Goal: Task Accomplishment & Management: Use online tool/utility

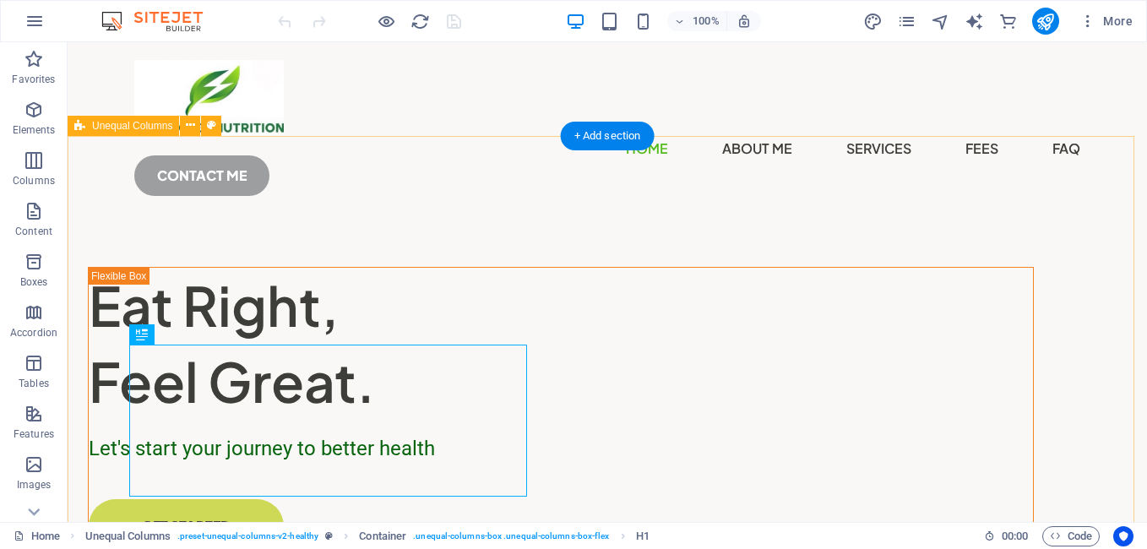
scroll to position [1, 0]
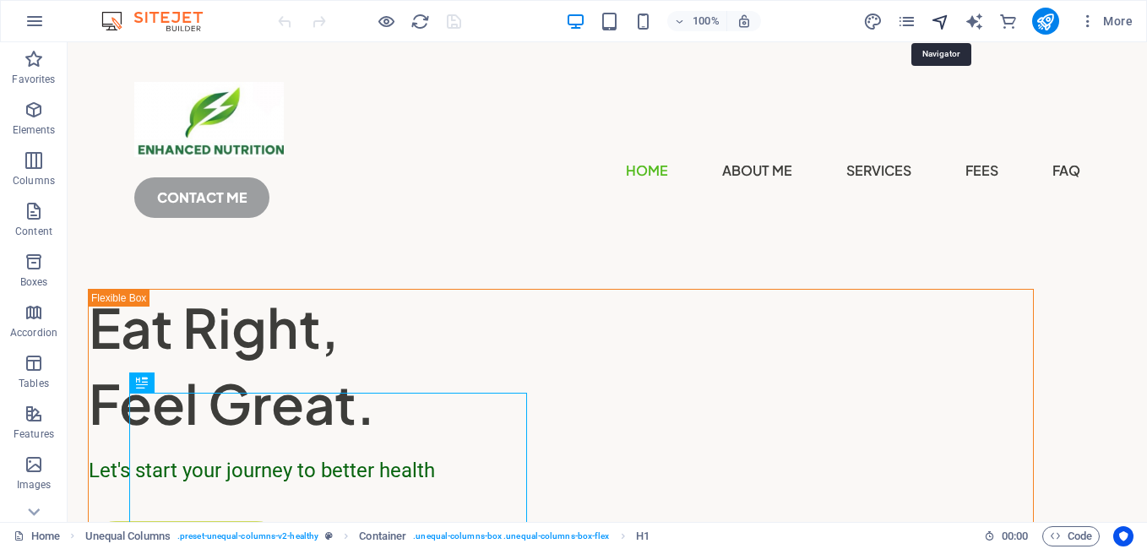
click at [941, 19] on icon "navigator" at bounding box center [940, 21] width 19 height 19
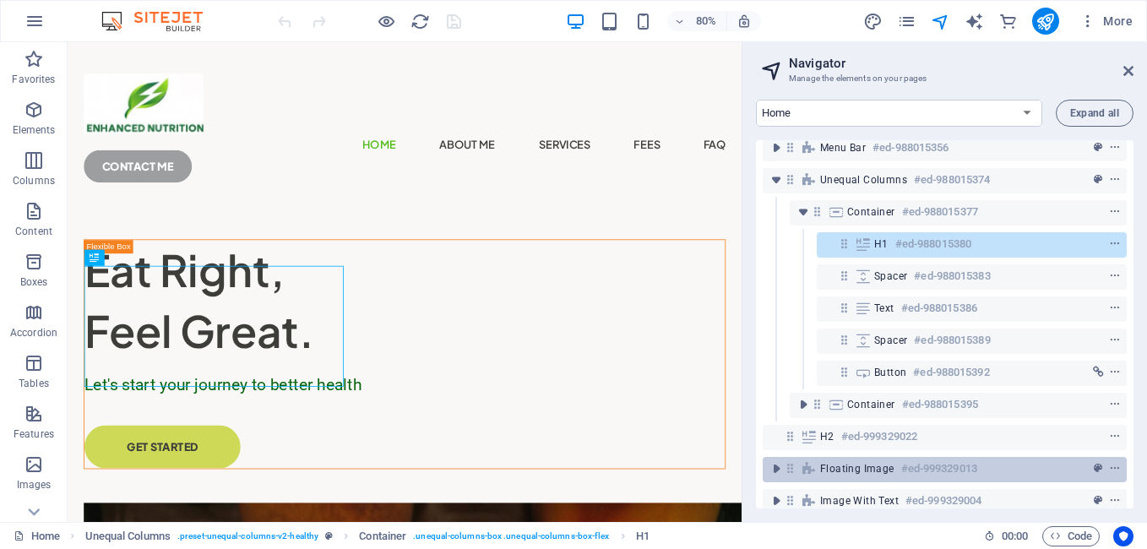
scroll to position [0, 0]
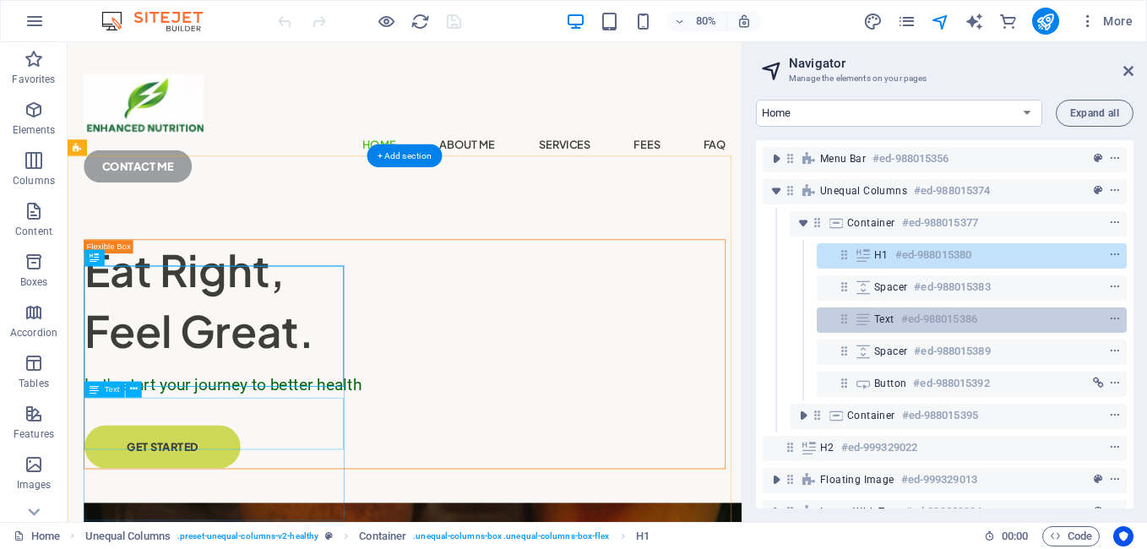
click at [931, 318] on h6 "#ed-988015386" at bounding box center [939, 319] width 76 height 20
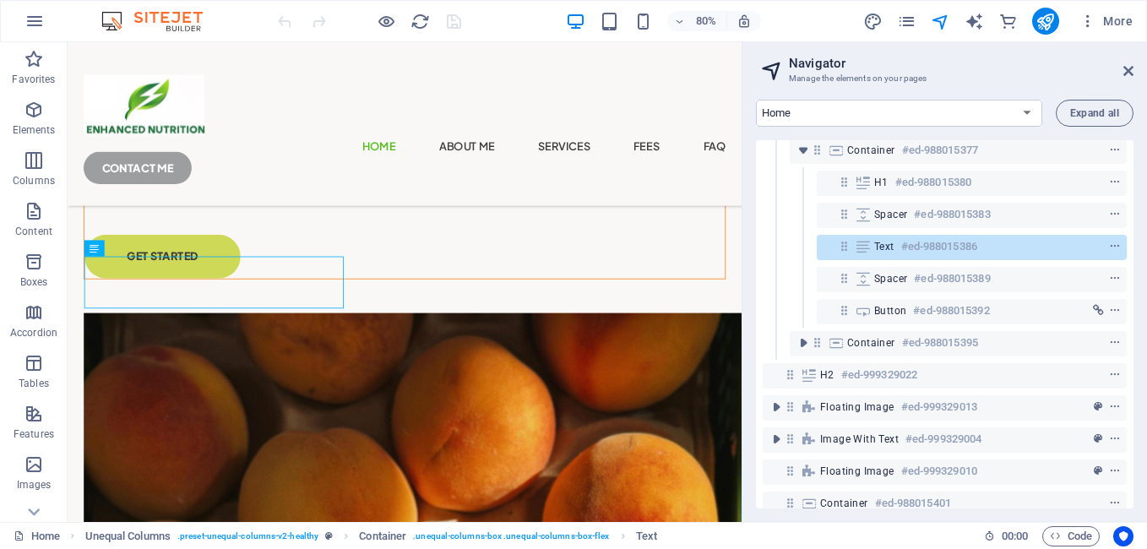
scroll to position [84, 0]
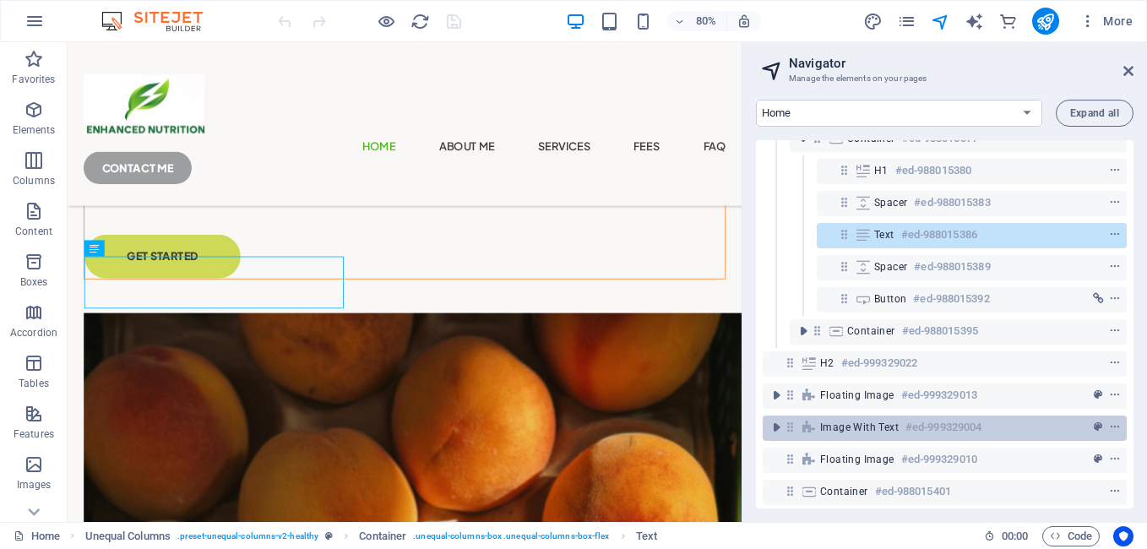
click at [895, 429] on span "Image with text" at bounding box center [859, 428] width 79 height 14
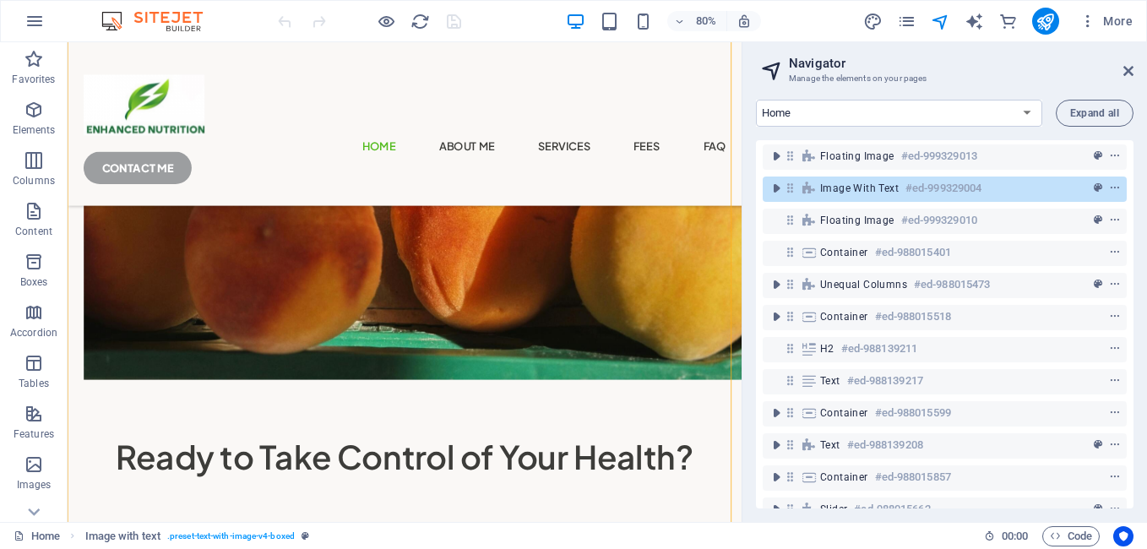
scroll to position [422, 0]
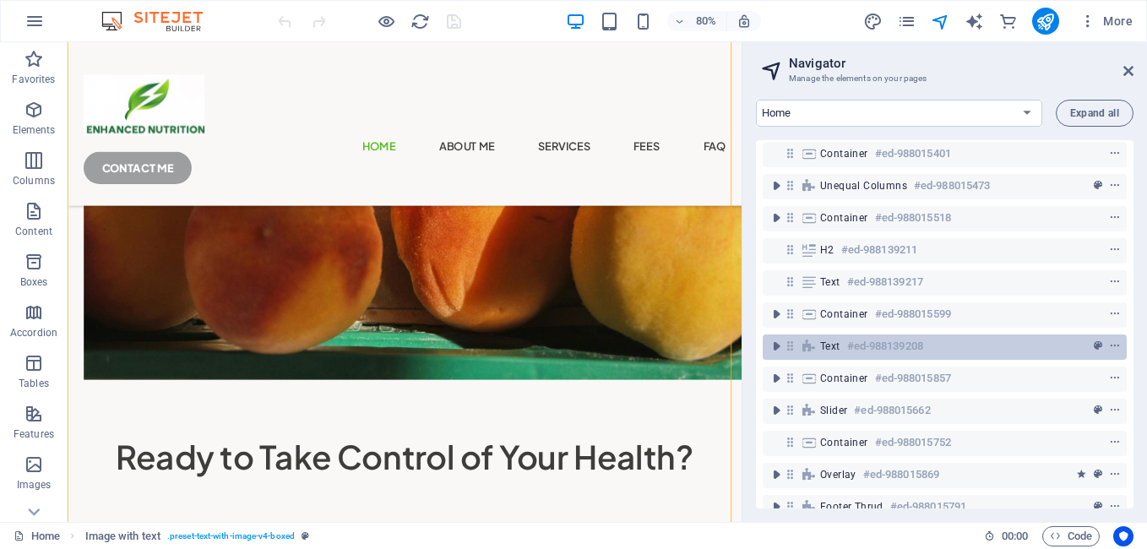
click at [863, 340] on h6 "#ed-988139208" at bounding box center [885, 346] width 76 height 20
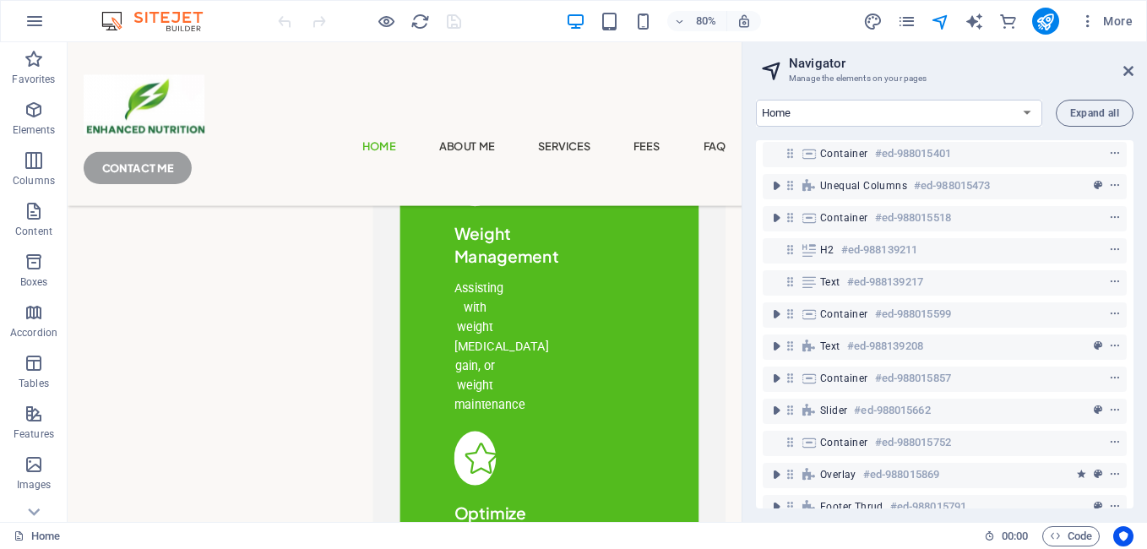
scroll to position [2851, 0]
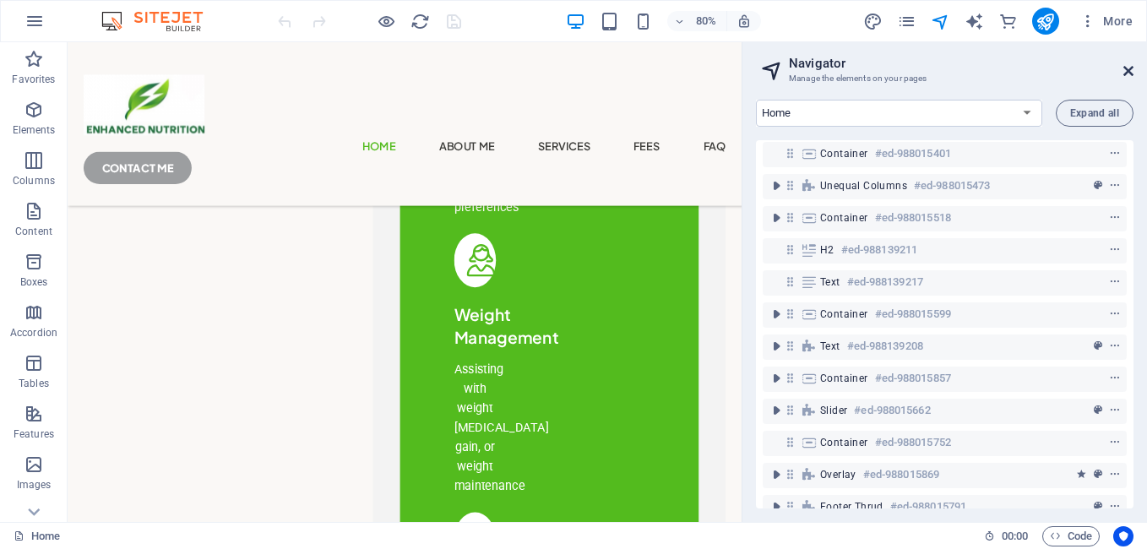
click at [1127, 72] on icon at bounding box center [1128, 71] width 10 height 14
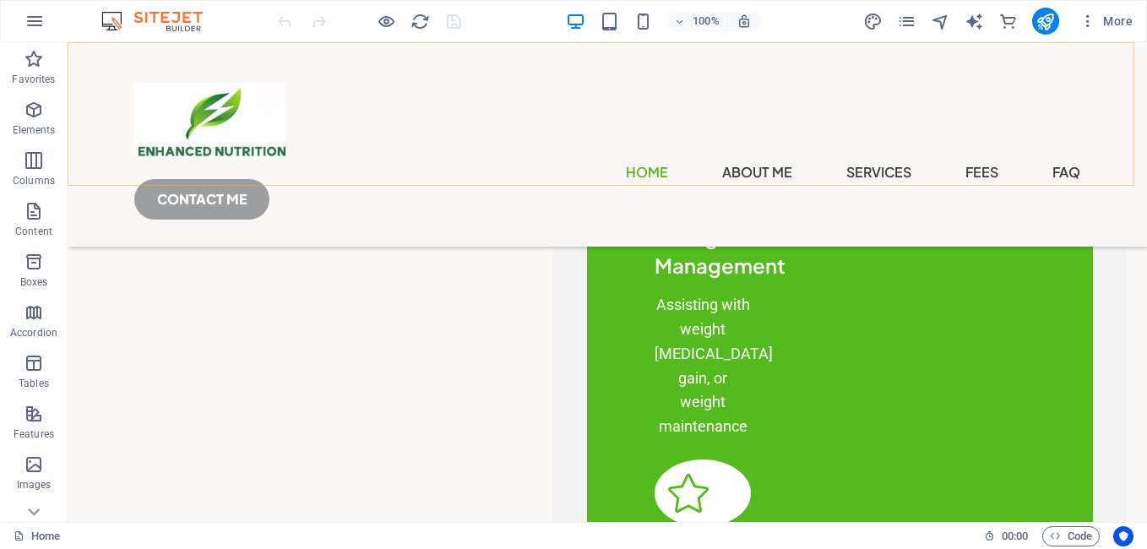
scroll to position [2835, 0]
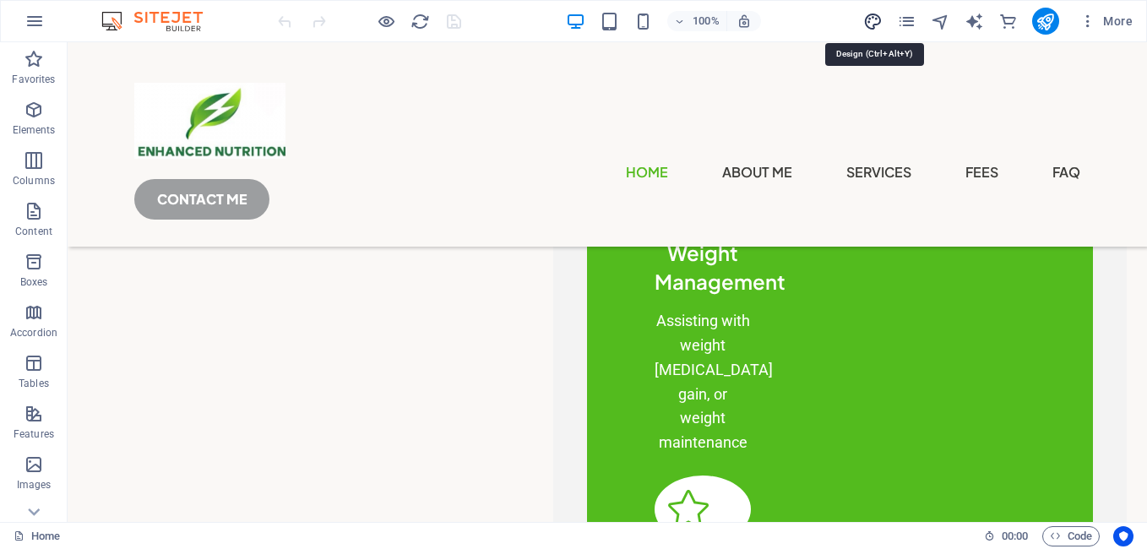
click at [876, 20] on icon "design" at bounding box center [872, 21] width 19 height 19
select select "px"
select select "400"
select select "px"
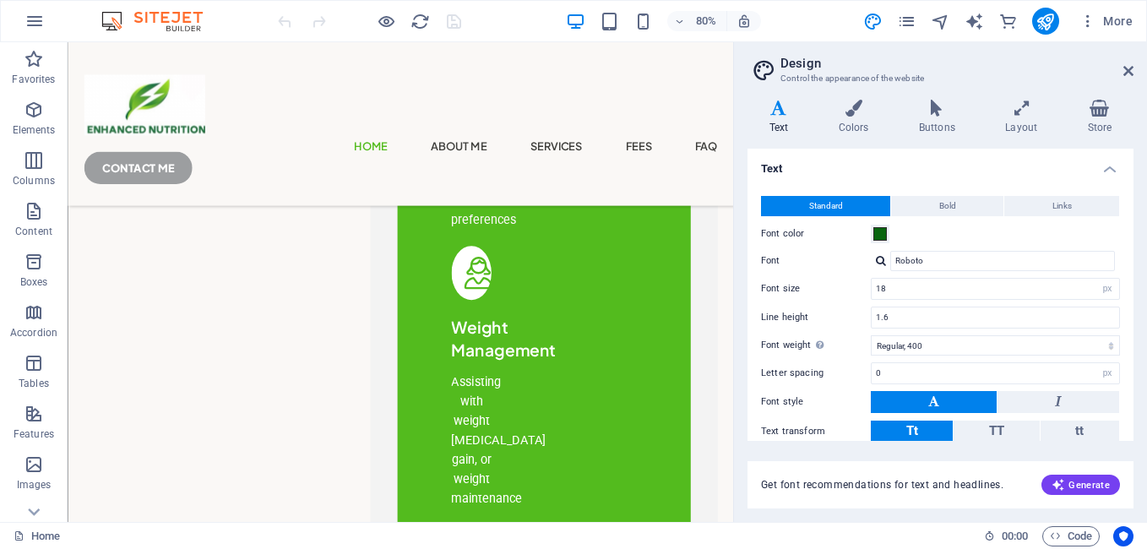
scroll to position [2846, 0]
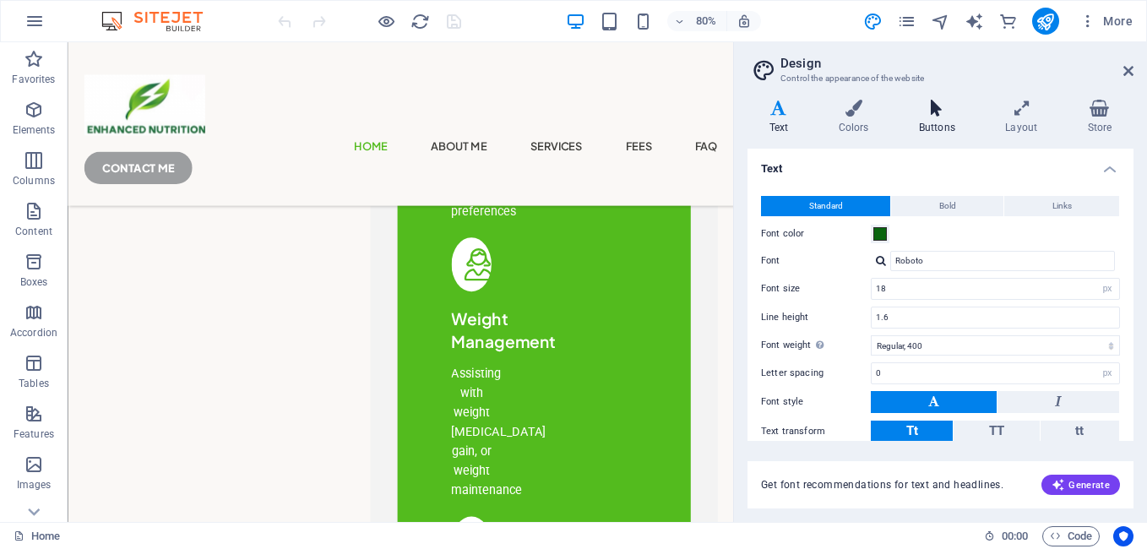
click at [940, 114] on icon at bounding box center [936, 108] width 79 height 17
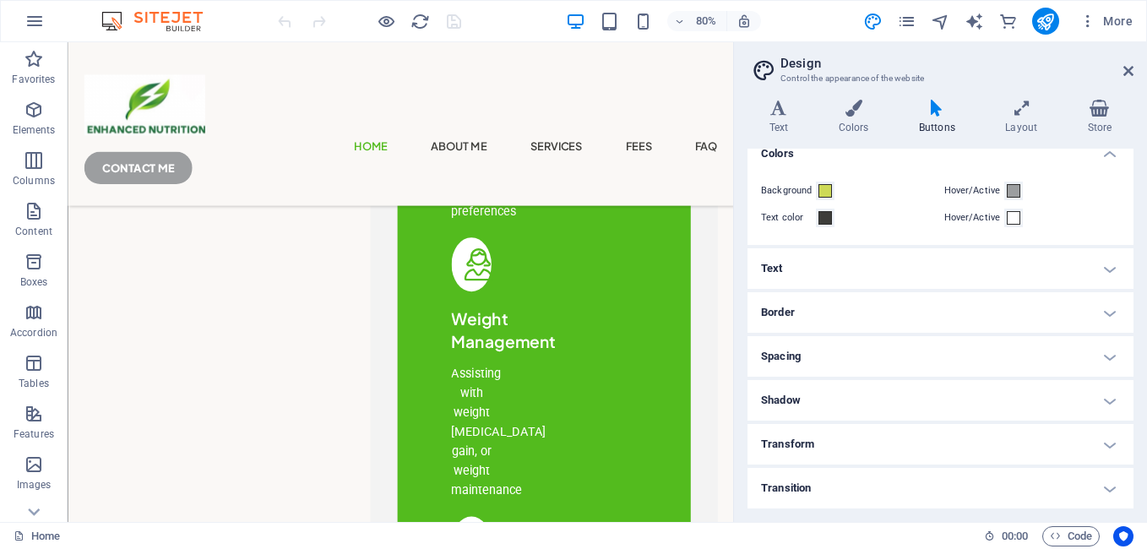
scroll to position [0, 0]
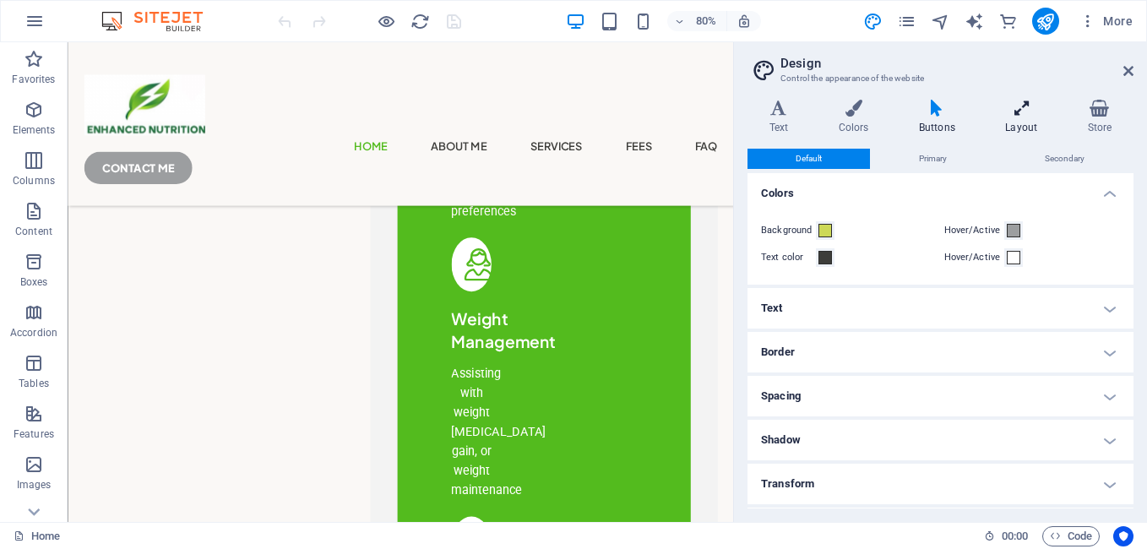
click at [1018, 108] on icon at bounding box center [1021, 108] width 75 height 17
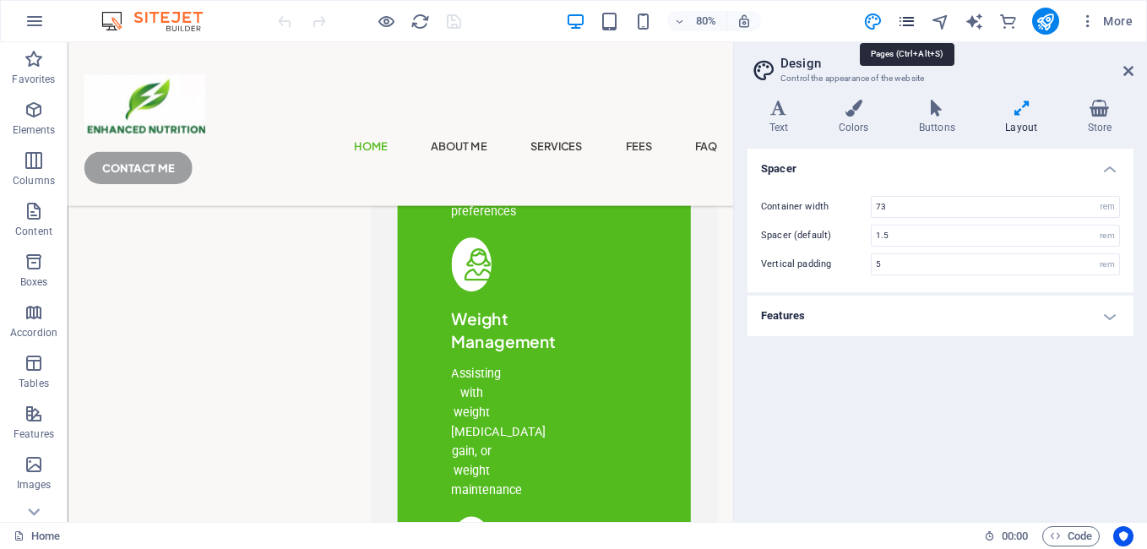
click at [910, 22] on icon "pages" at bounding box center [906, 21] width 19 height 19
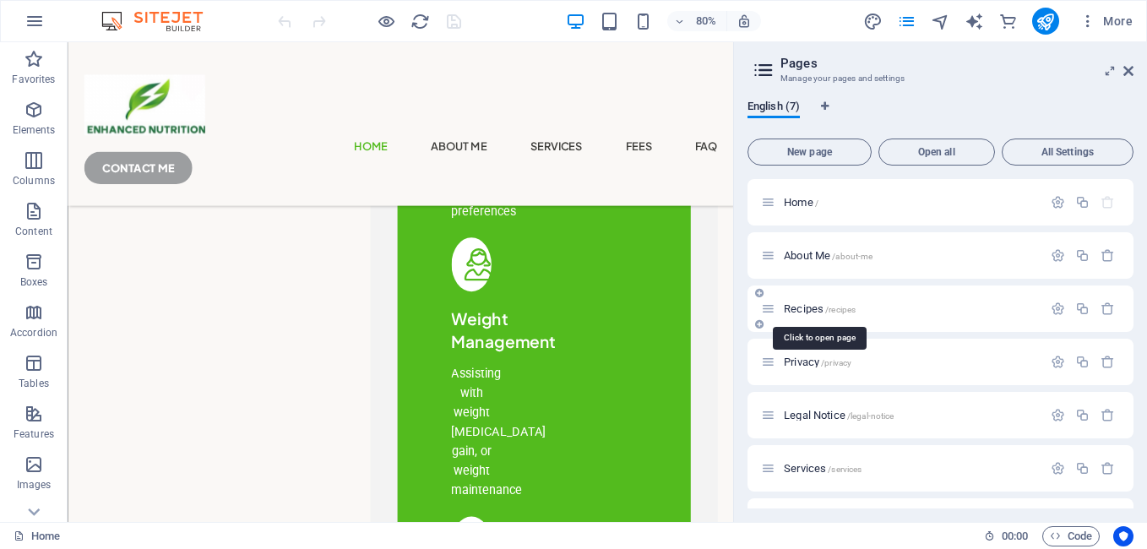
click at [814, 306] on span "Recipes /recipes" at bounding box center [820, 308] width 72 height 13
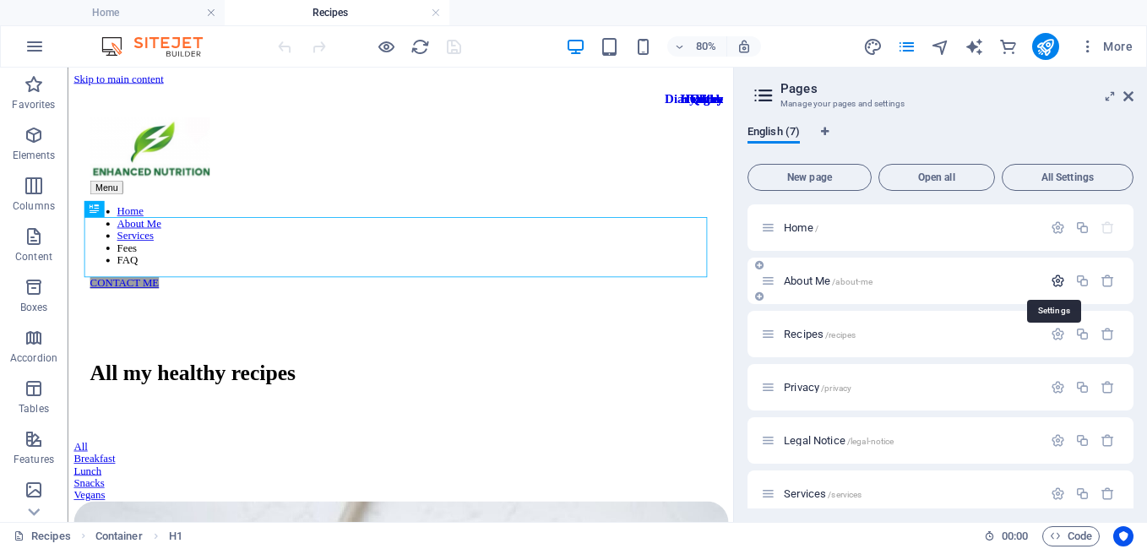
click at [1056, 281] on icon "button" at bounding box center [1058, 281] width 14 height 14
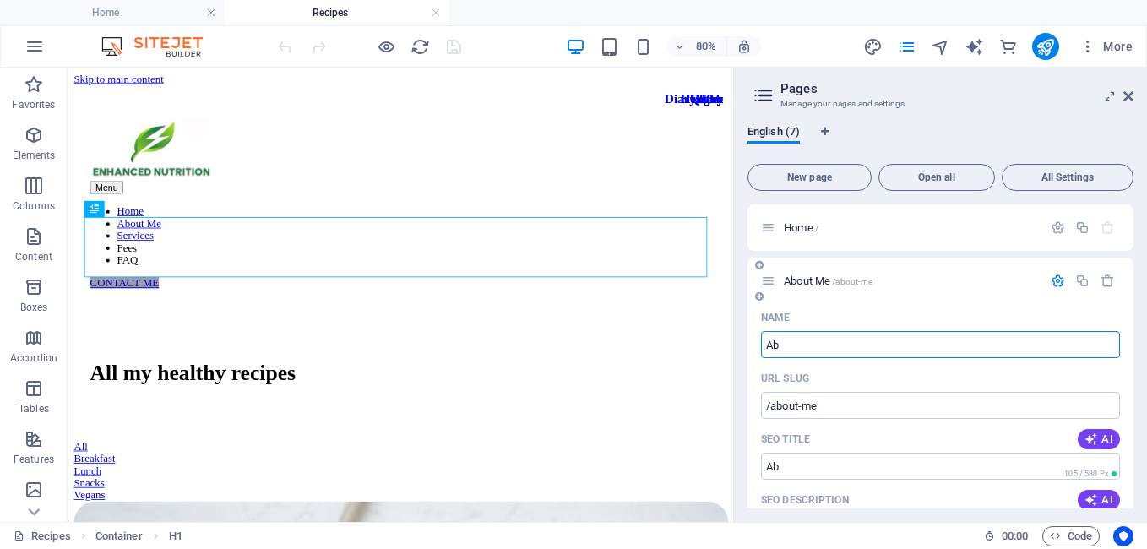
type input "A"
type input "/"
type input "Services"
type input "/services-7"
type input "Services"
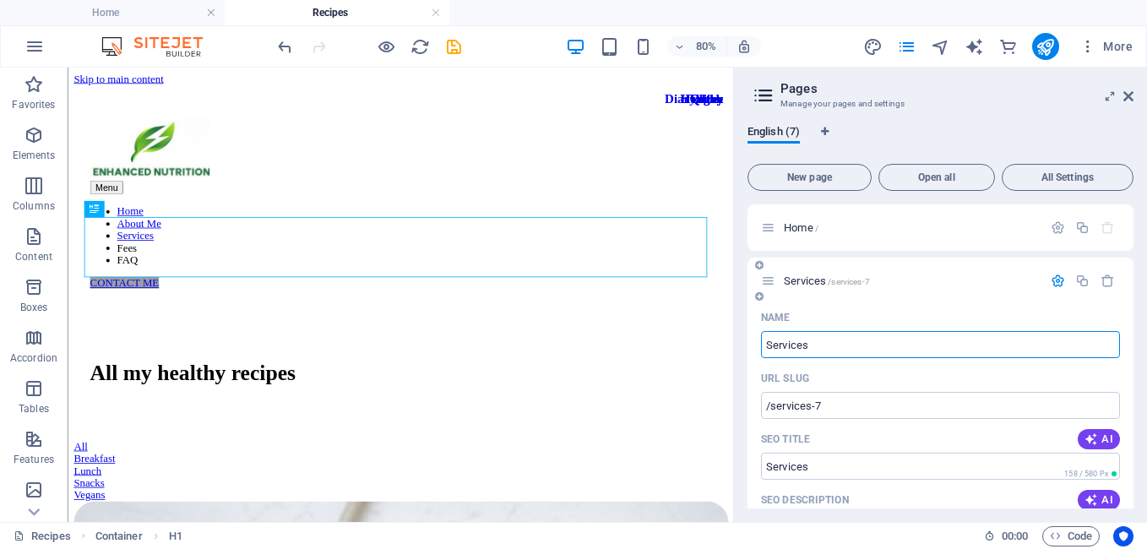
click at [796, 279] on span "Services /services-7" at bounding box center [827, 280] width 86 height 13
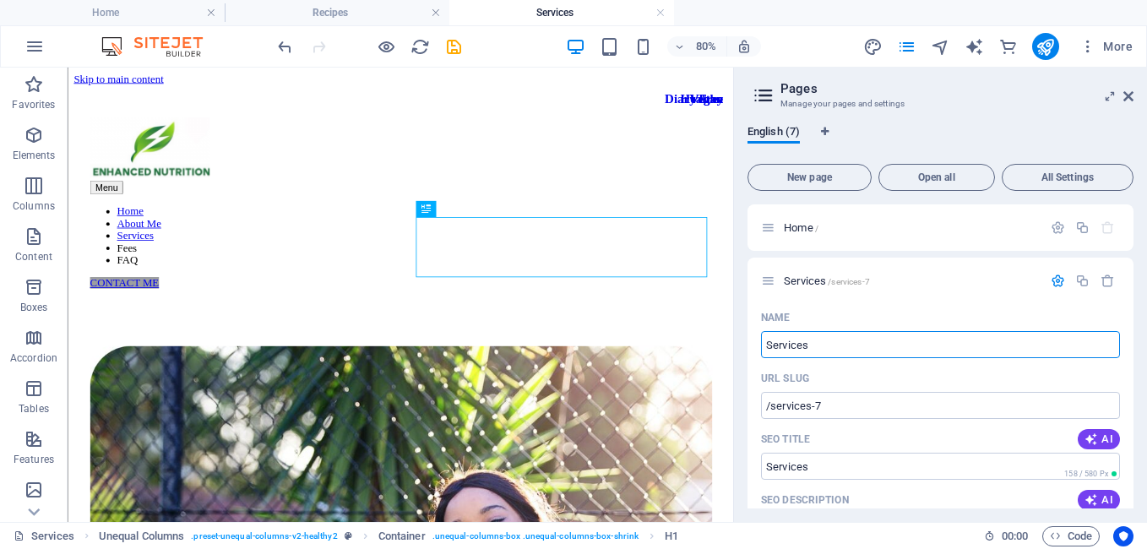
drag, startPoint x: 884, startPoint y: 414, endPoint x: 896, endPoint y: 416, distance: 12.1
type input "S"
type input "Abo"
type input "A"
type input "About"
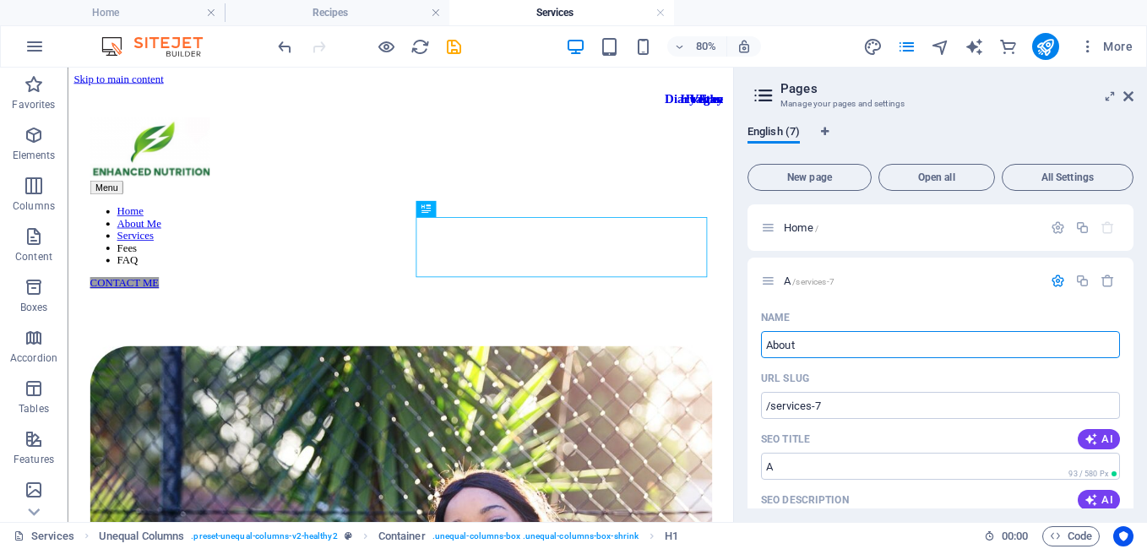
type input "About"
type input "About Me"
type input "About"
type input "About Me"
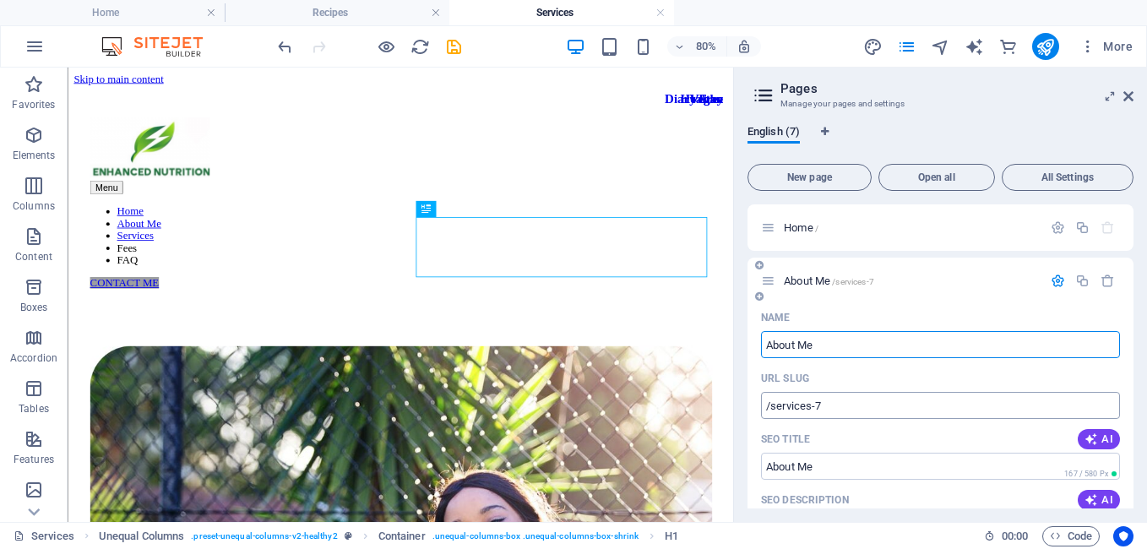
type input "About Me"
click at [891, 406] on input "/services-7" at bounding box center [940, 405] width 359 height 27
type input "/"
type input "/About-Me"
click at [877, 458] on input "About Me" at bounding box center [940, 466] width 359 height 27
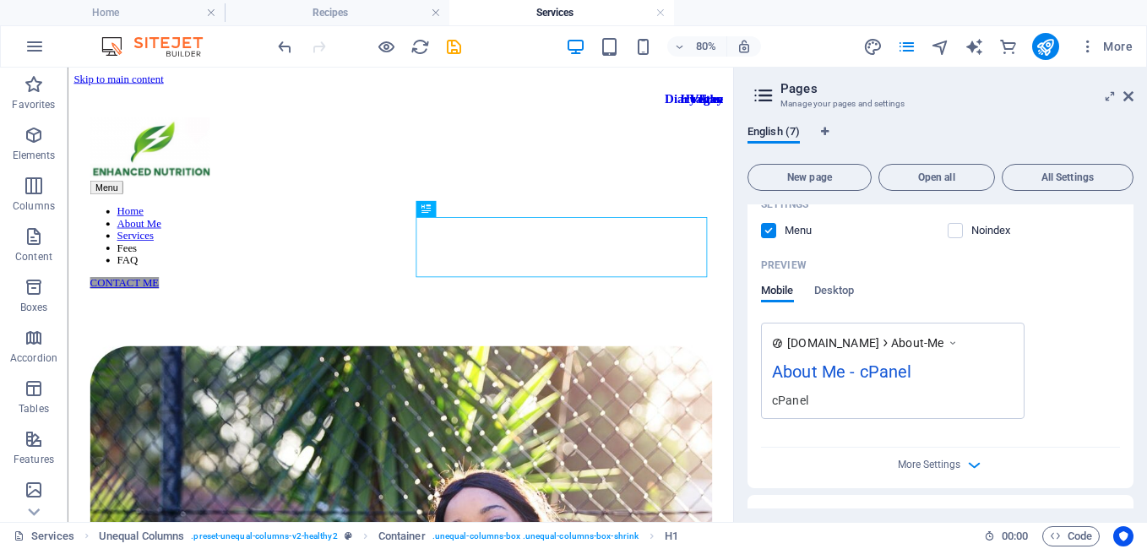
scroll to position [591, 0]
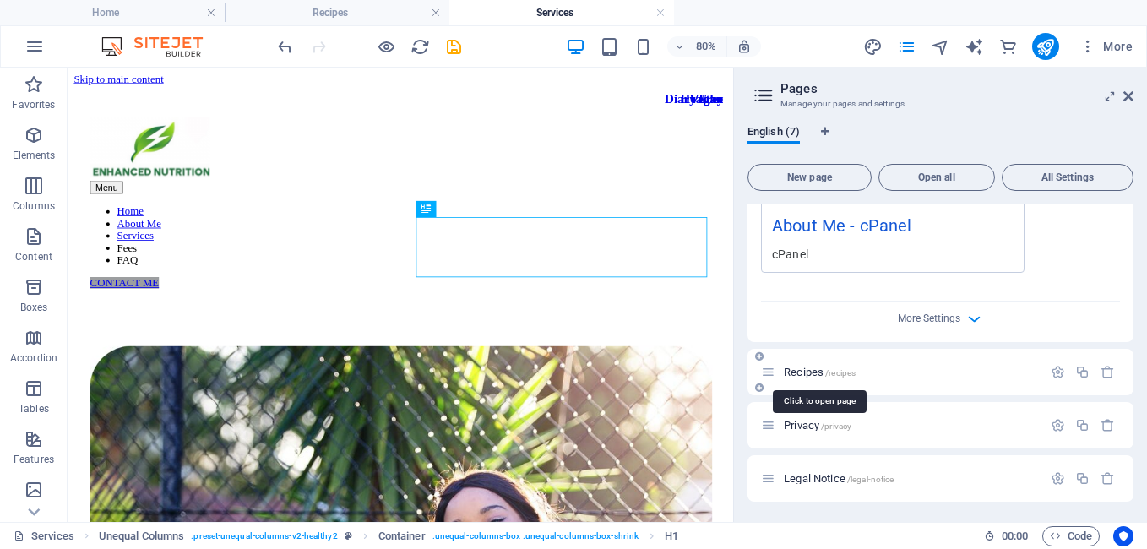
click at [817, 373] on span "Recipes /recipes" at bounding box center [820, 372] width 72 height 13
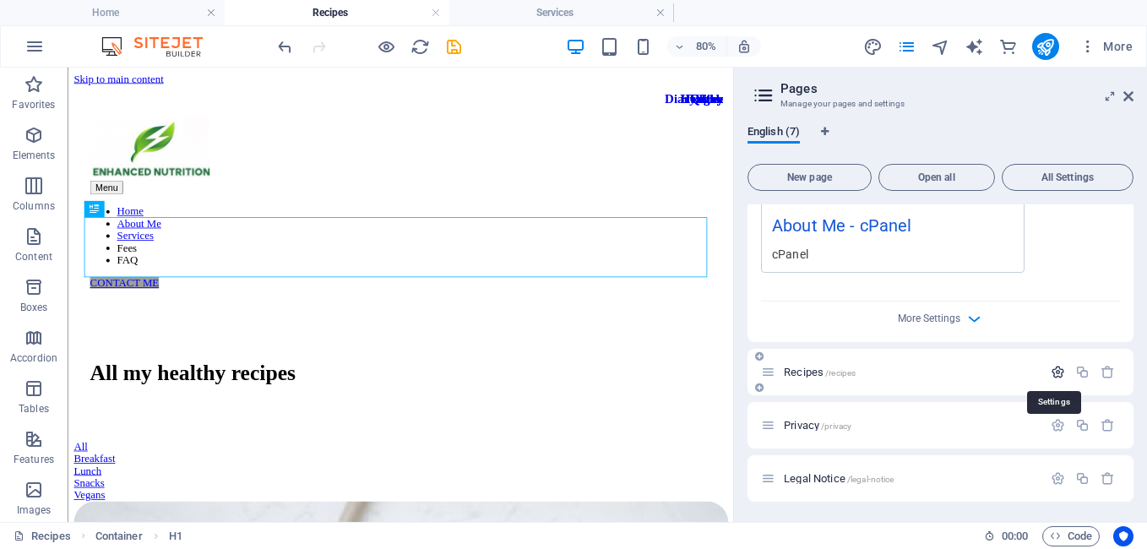
click at [1057, 374] on icon "button" at bounding box center [1058, 372] width 14 height 14
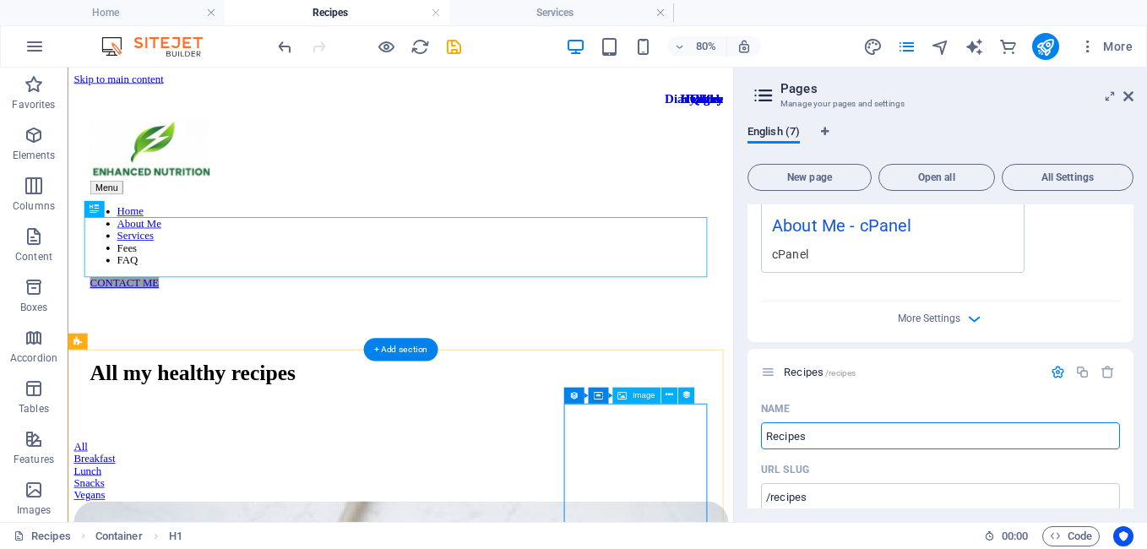
drag, startPoint x: 893, startPoint y: 503, endPoint x: 786, endPoint y: 533, distance: 110.7
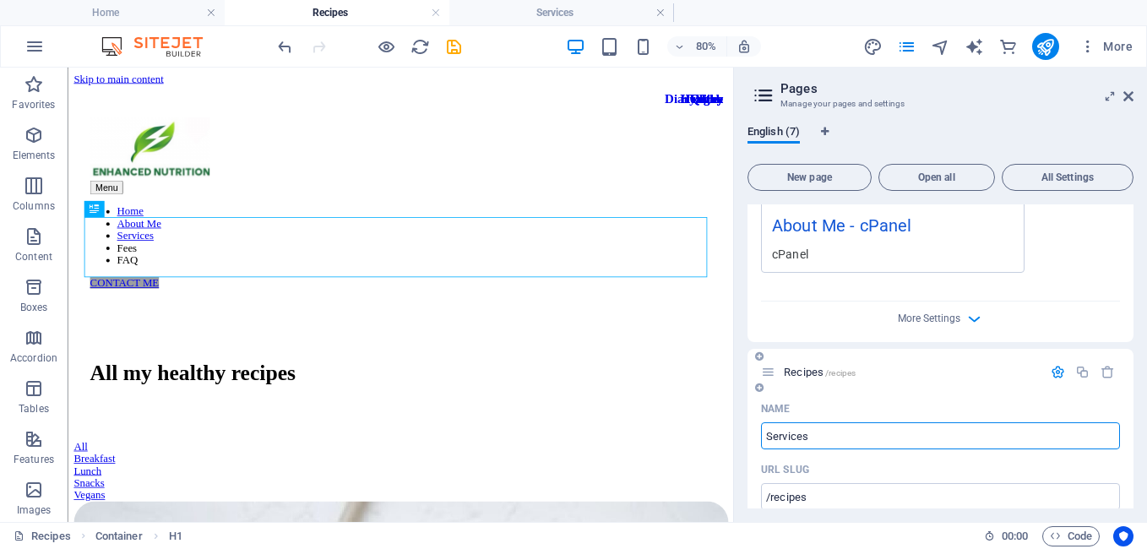
type input "Services"
type input "/services-7"
type input "Services"
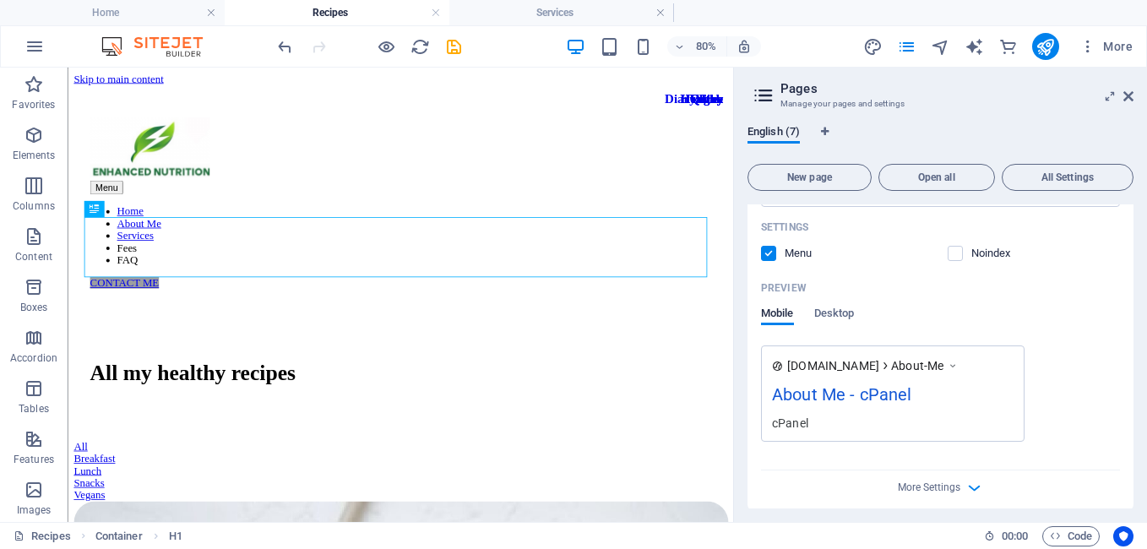
scroll to position [0, 0]
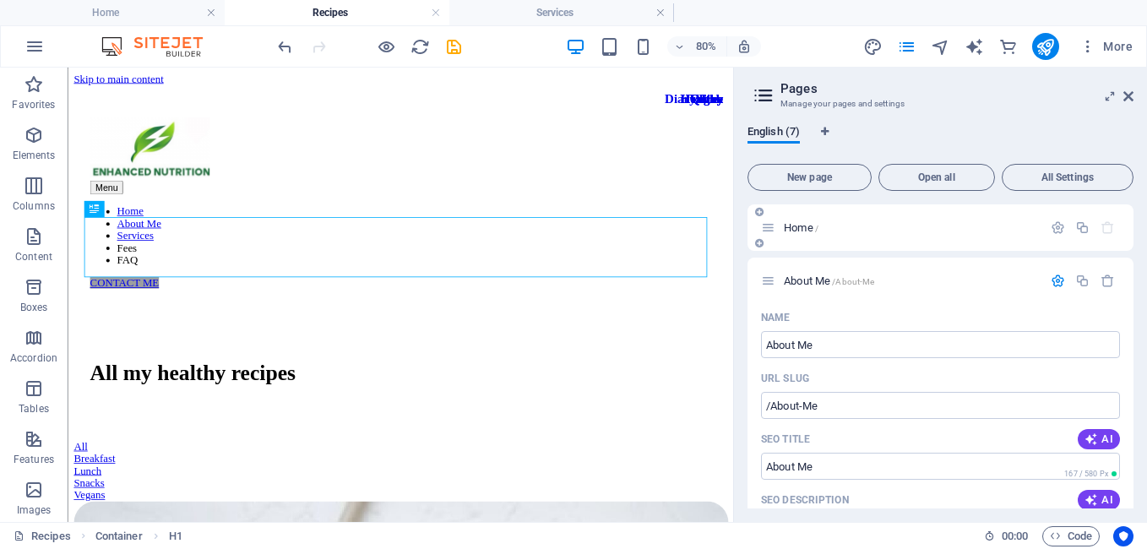
type input "Services"
click at [796, 220] on div "Home /" at bounding box center [901, 227] width 281 height 19
click at [796, 225] on span "Home /" at bounding box center [801, 227] width 35 height 13
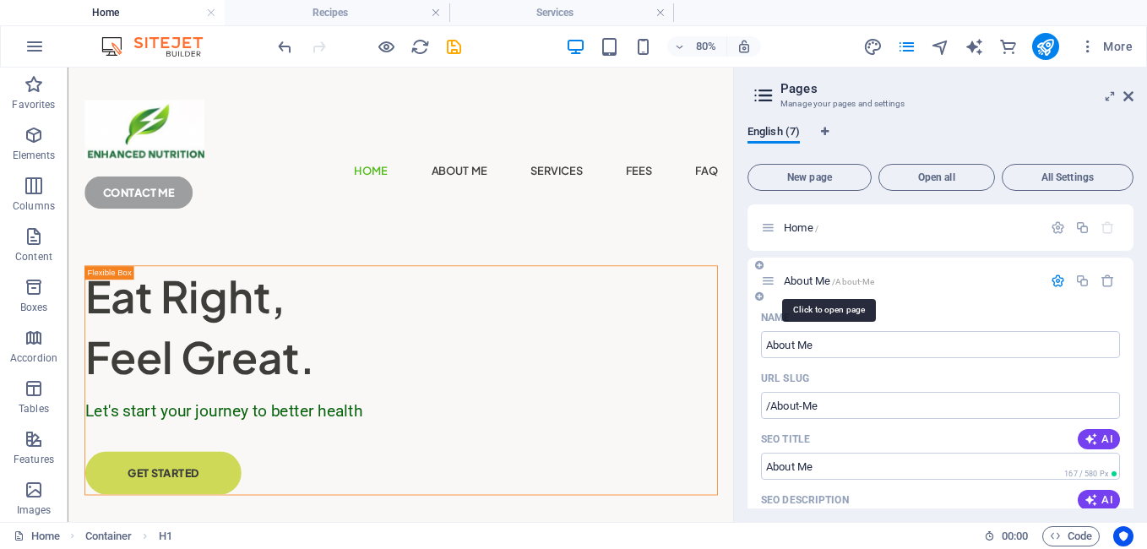
click at [808, 280] on span "About Me /About-Me" at bounding box center [829, 280] width 90 height 13
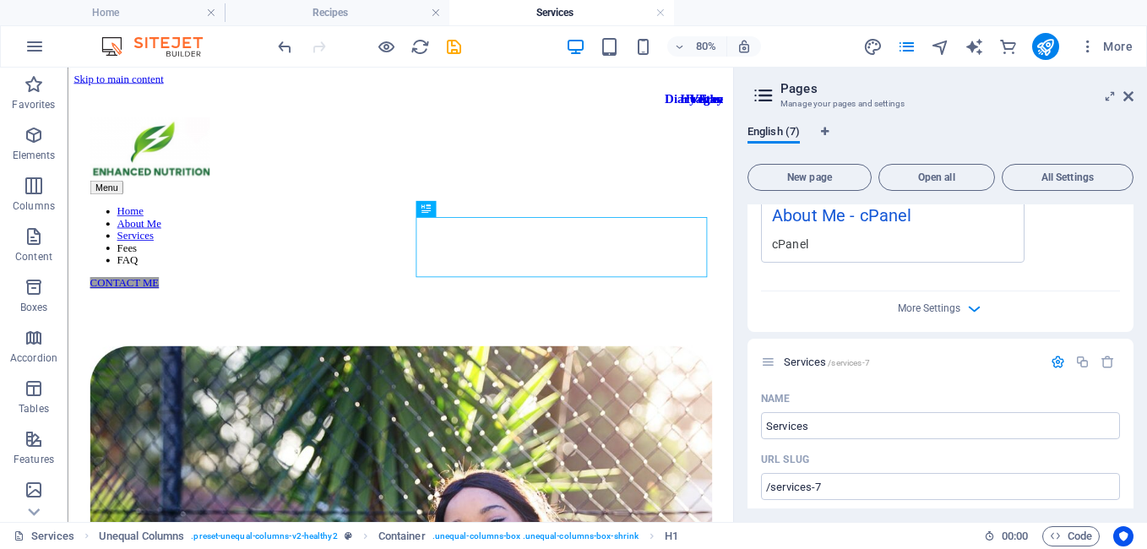
scroll to position [591, 0]
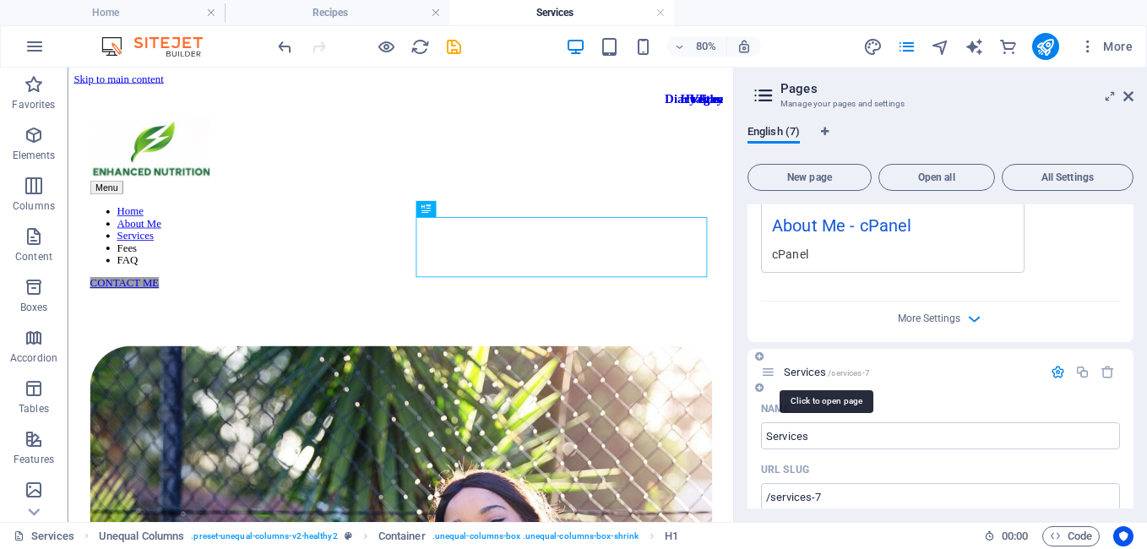
click at [816, 374] on span "Services /services-7" at bounding box center [827, 372] width 86 height 13
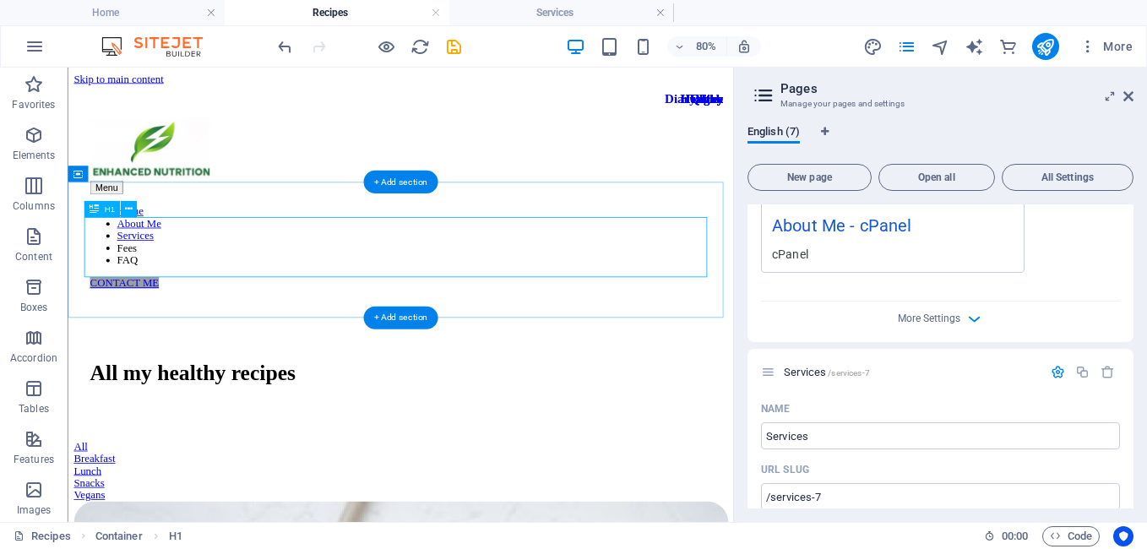
click at [757, 433] on div "All my healthy recipes" at bounding box center [484, 448] width 778 height 31
click at [693, 433] on div "All my healthy recipes" at bounding box center [484, 448] width 778 height 31
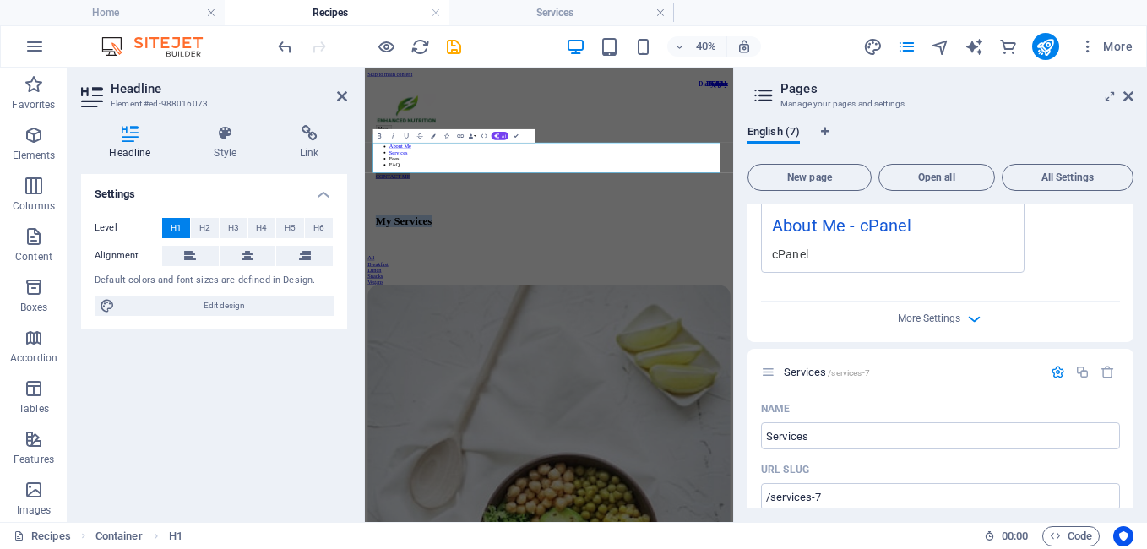
drag, startPoint x: 823, startPoint y: 296, endPoint x: 714, endPoint y: 231, distance: 126.2
click at [255, 254] on button at bounding box center [248, 256] width 57 height 20
click at [1028, 433] on h1 "My Services" at bounding box center [825, 448] width 867 height 31
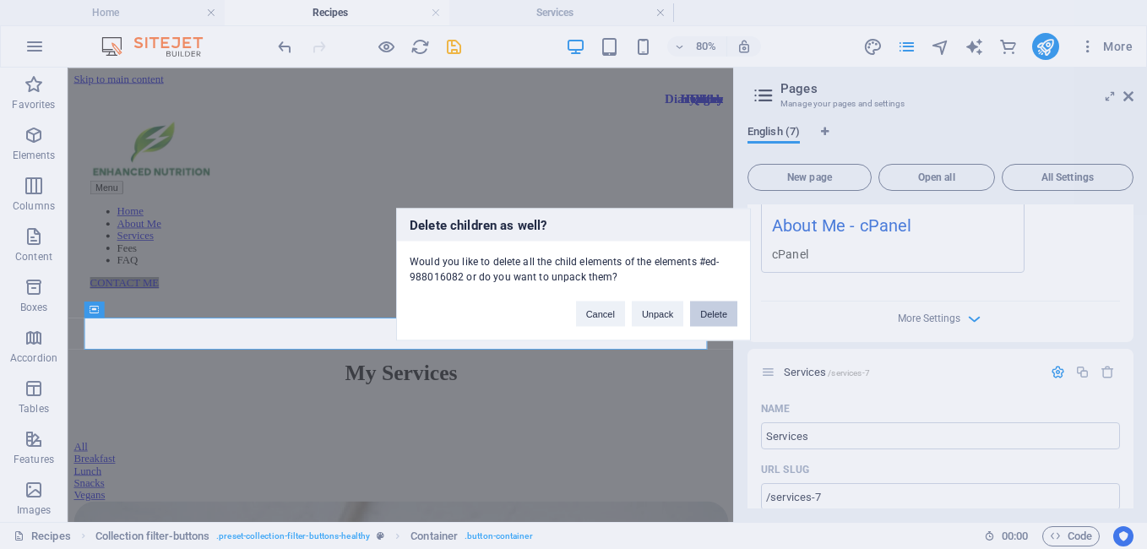
click at [716, 315] on button "Delete" at bounding box center [713, 314] width 47 height 25
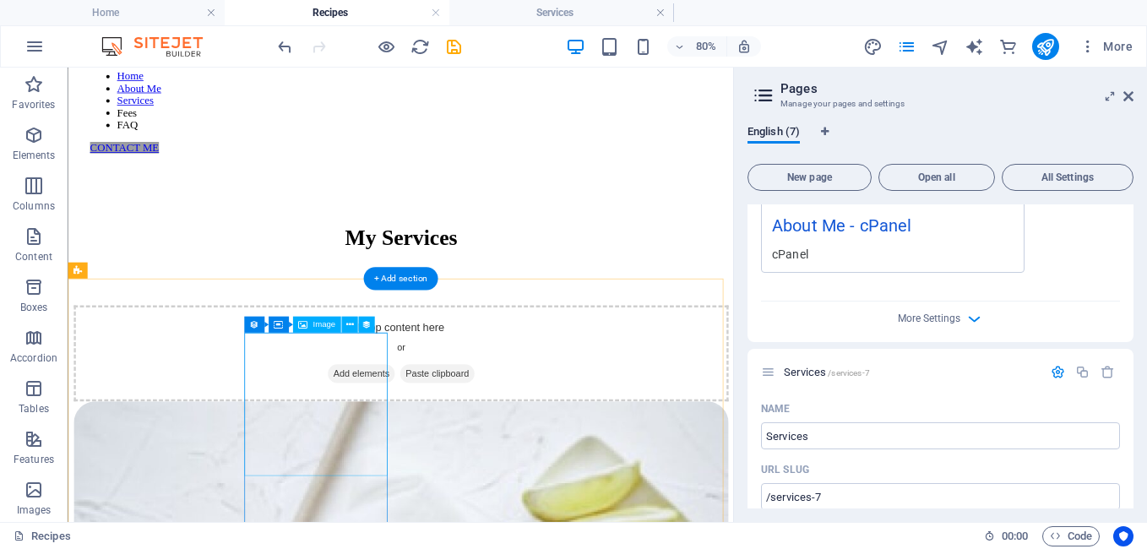
scroll to position [170, 0]
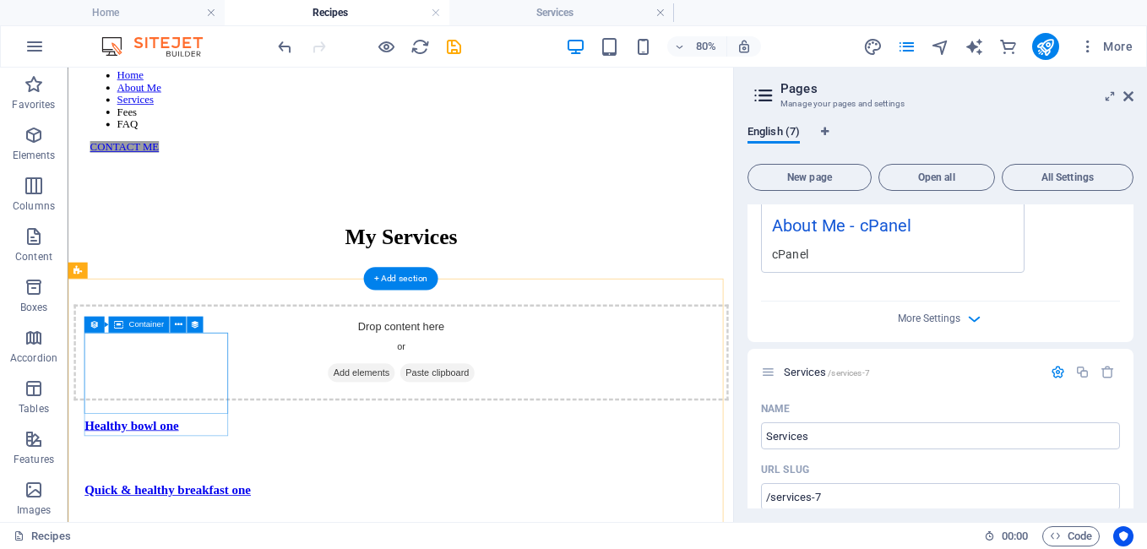
click at [222, 499] on div "Healthy Healthy bowl one" at bounding box center [483, 524] width 818 height 80
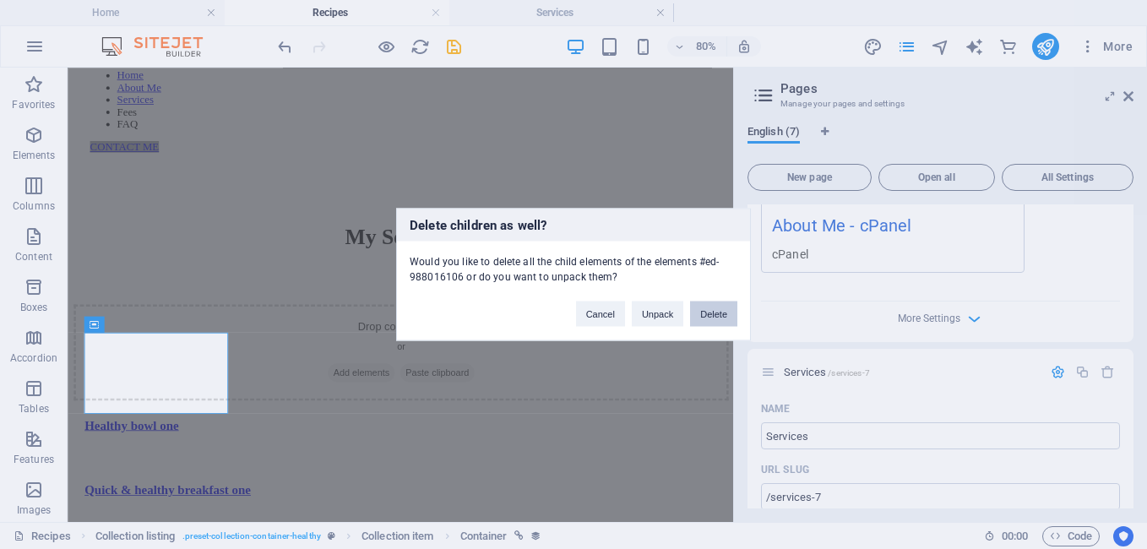
click at [709, 314] on button "Delete" at bounding box center [713, 314] width 47 height 25
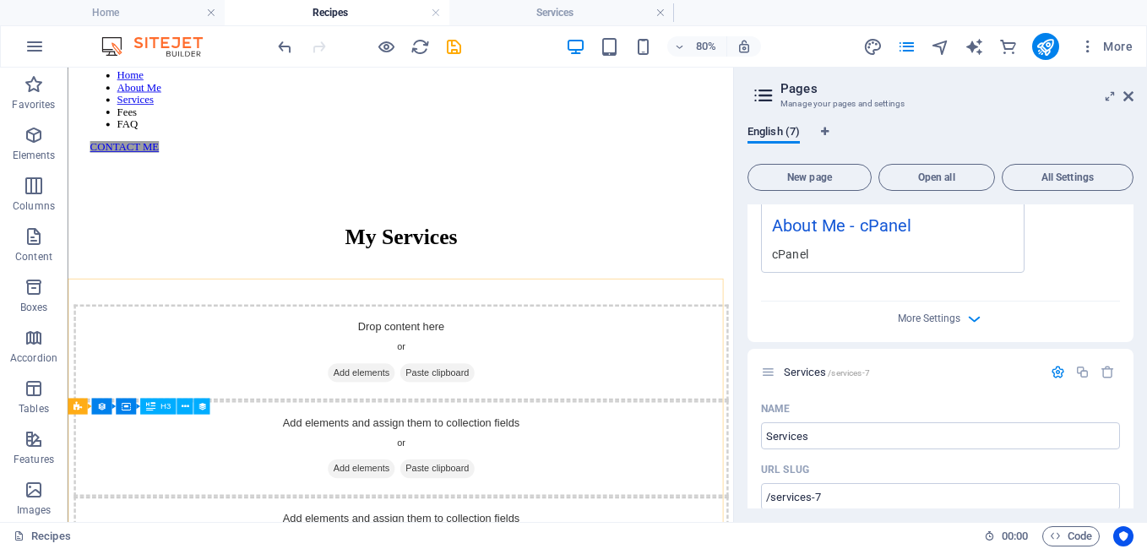
click at [88, 401] on div "Container" at bounding box center [78, 407] width 20 height 16
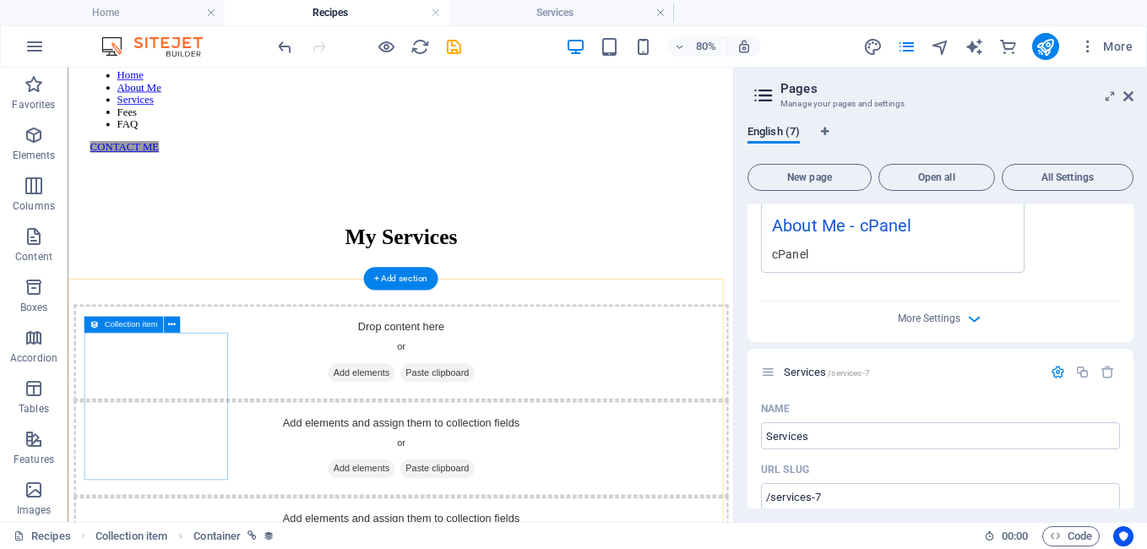
click at [201, 484] on div "Add elements and assign them to collection fields or Add elements Paste clipboa…" at bounding box center [483, 544] width 818 height 120
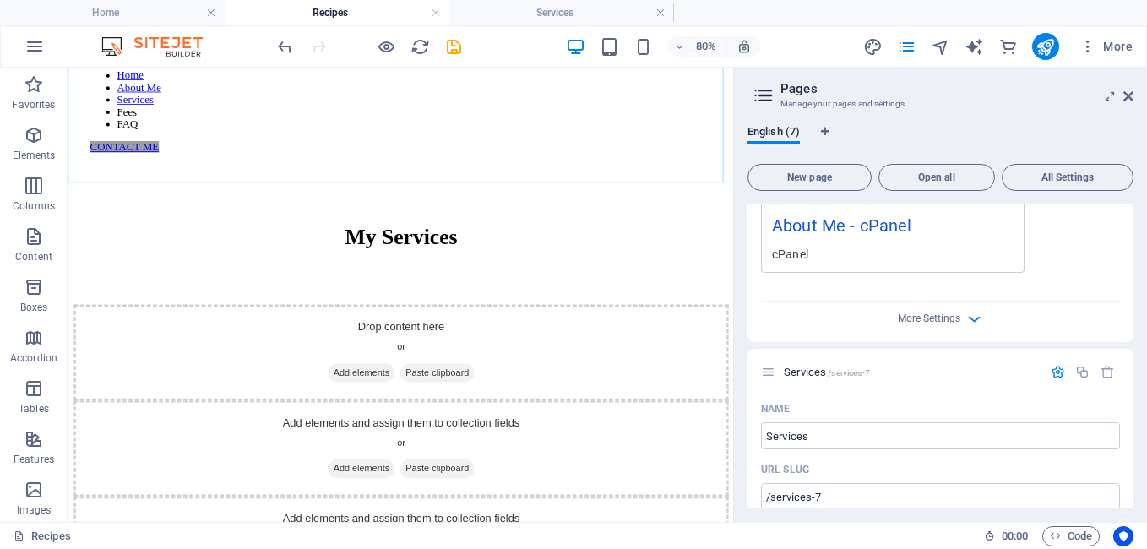
click at [274, 119] on nav "Home About Me Services Fees FAQ" at bounding box center [484, 108] width 778 height 76
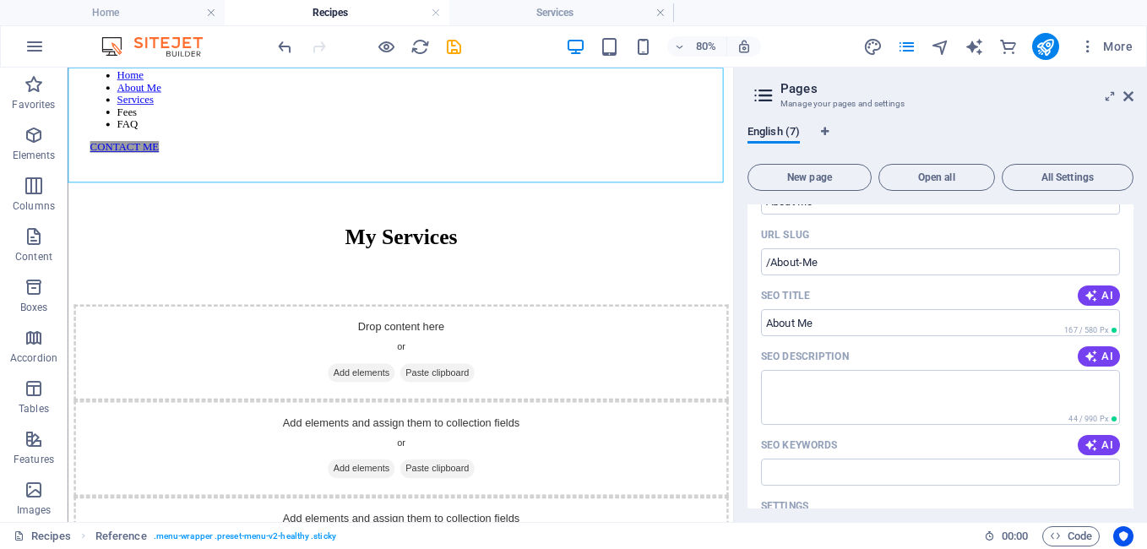
scroll to position [0, 0]
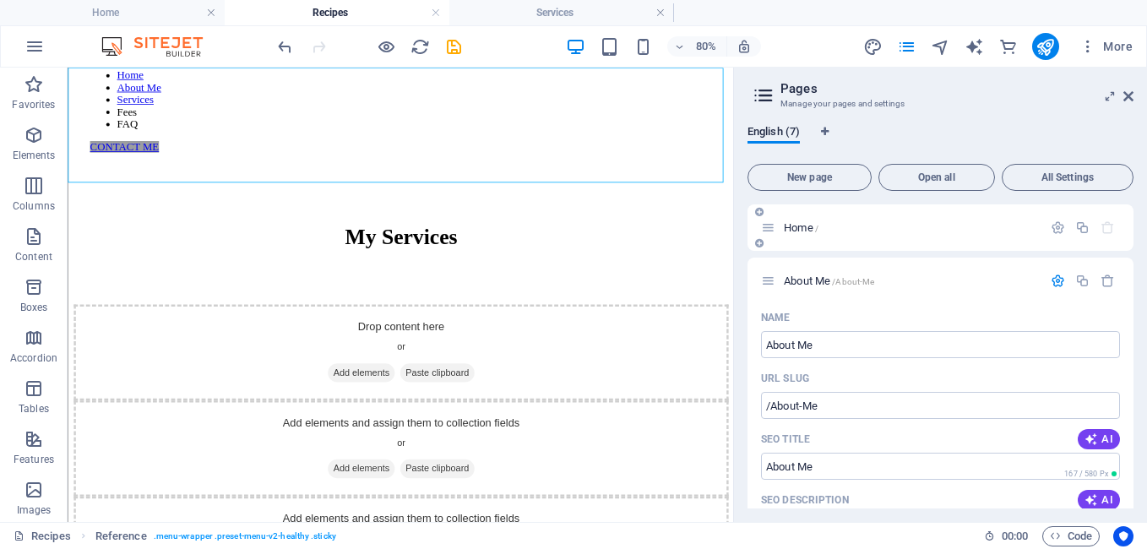
click at [810, 228] on span "Home /" at bounding box center [801, 227] width 35 height 13
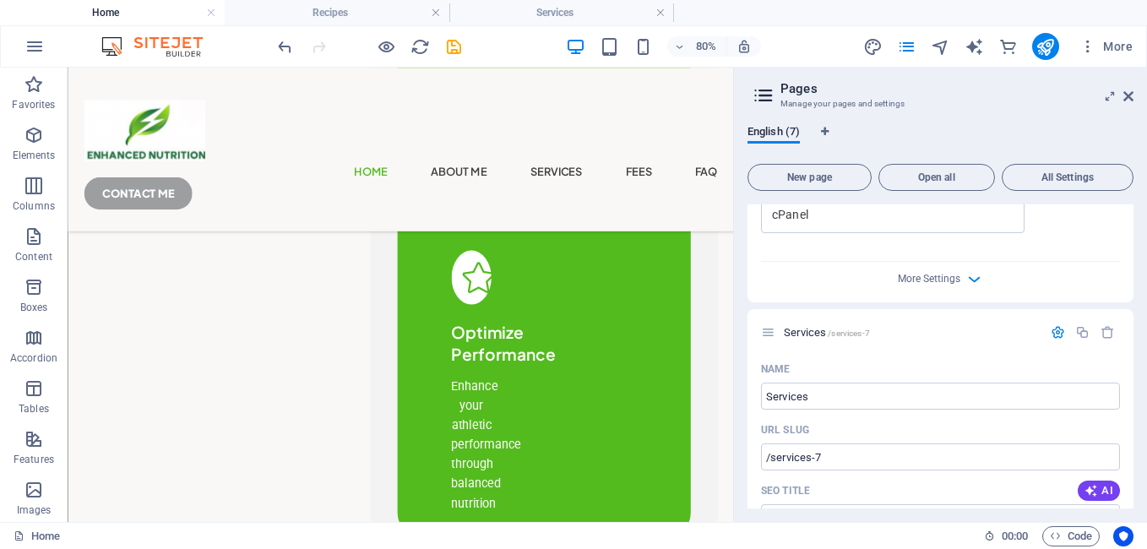
scroll to position [676, 0]
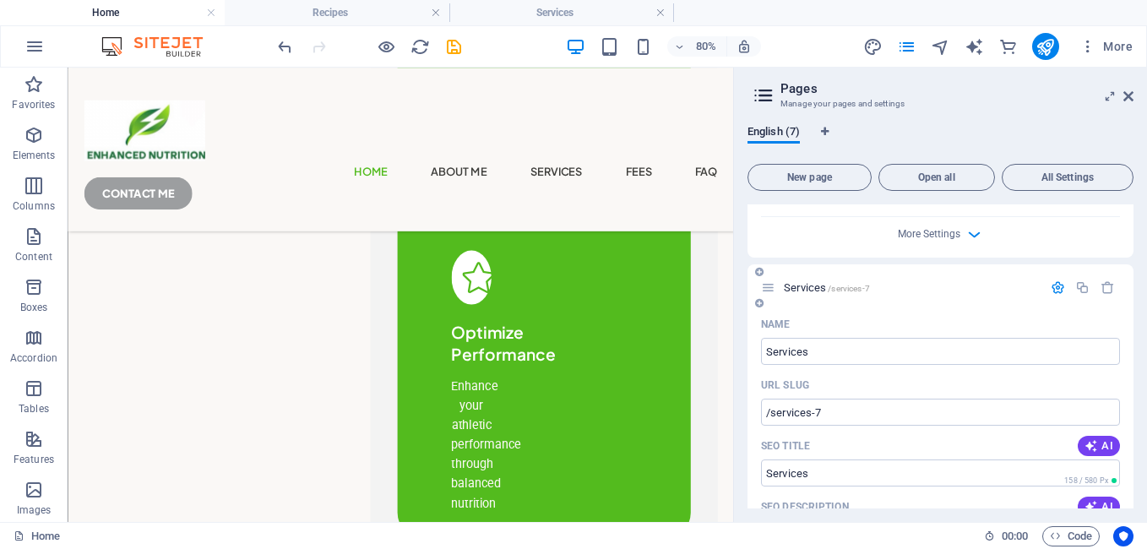
click at [807, 287] on span "Services /services-7" at bounding box center [827, 287] width 86 height 13
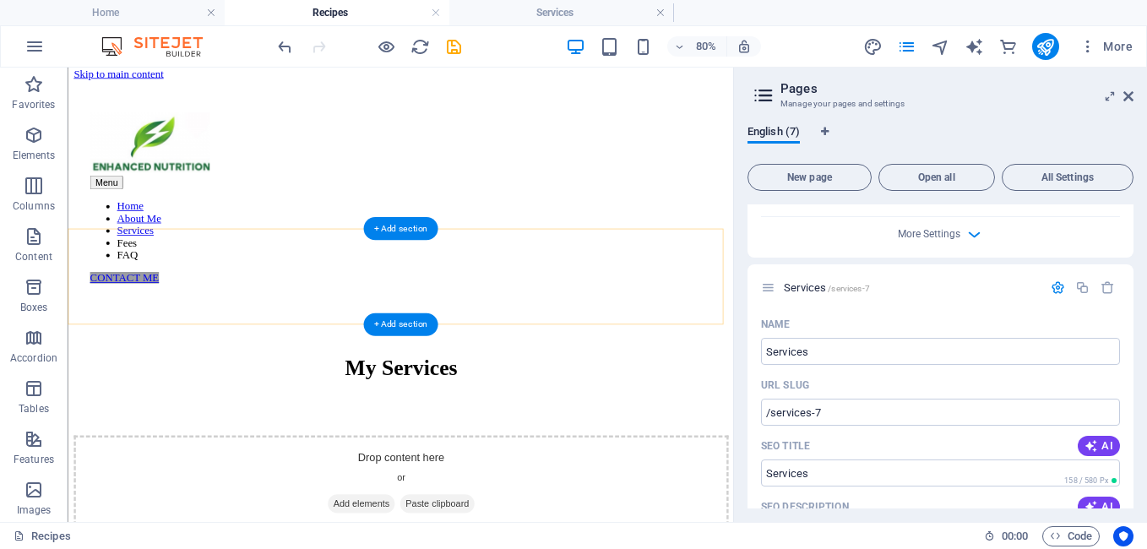
scroll to position [1, 0]
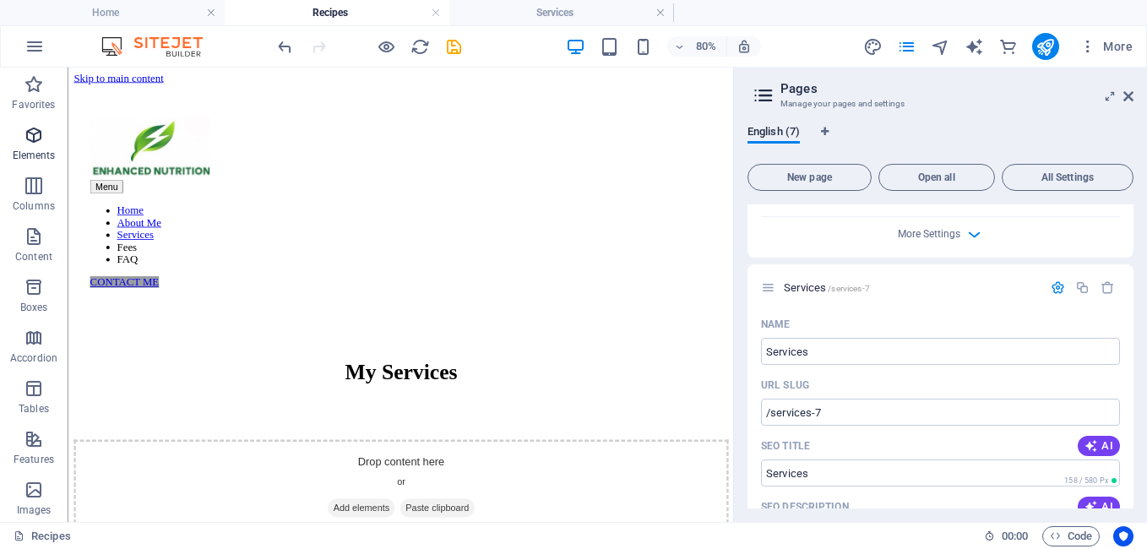
click at [34, 129] on icon "button" at bounding box center [34, 135] width 20 height 20
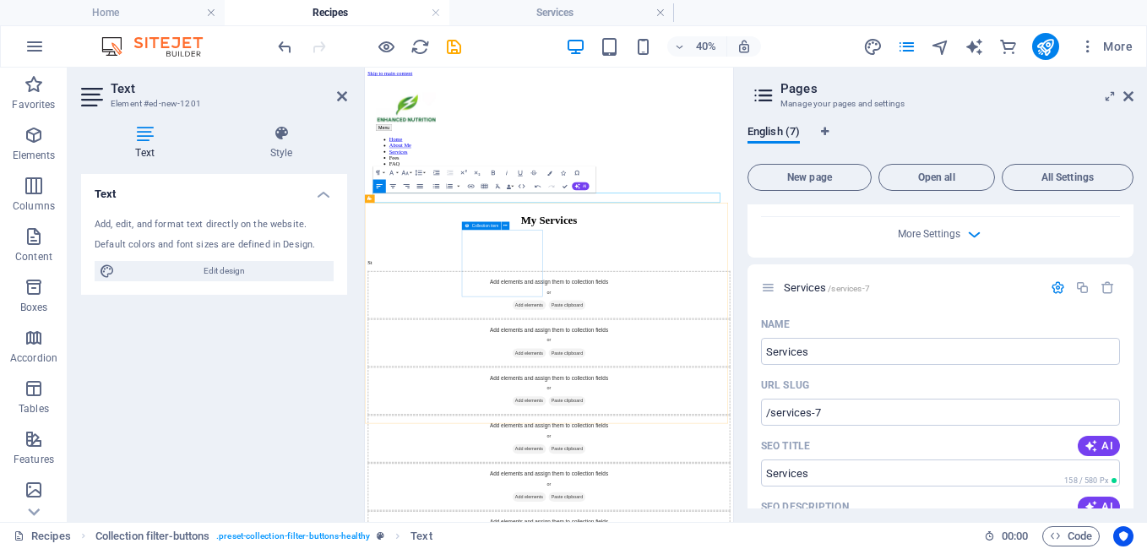
scroll to position [0, 0]
click at [595, 547] on p "St" at bounding box center [825, 554] width 907 height 15
click at [339, 91] on icon at bounding box center [342, 97] width 10 height 14
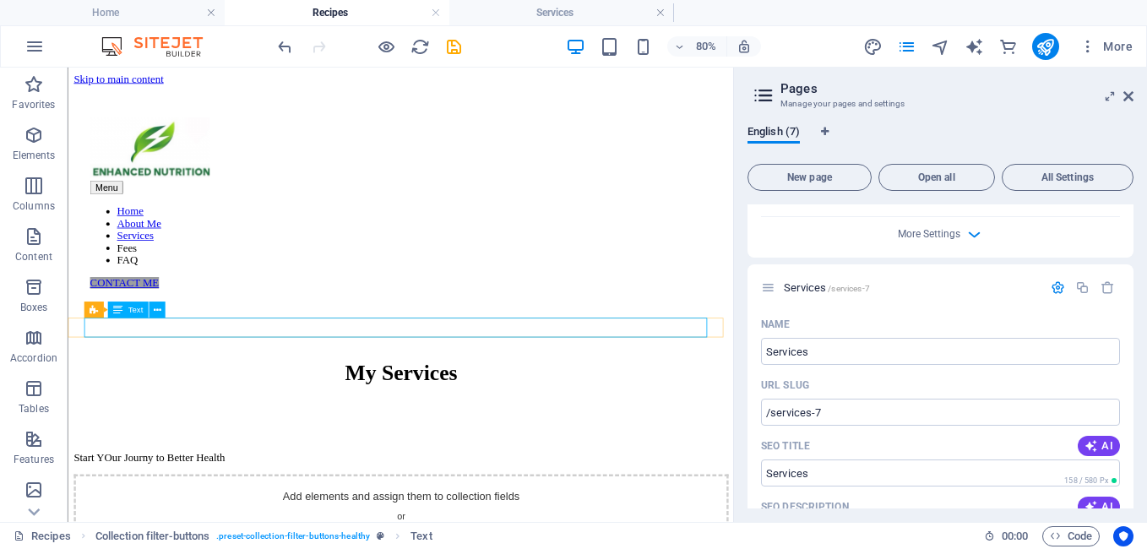
drag, startPoint x: 321, startPoint y: 394, endPoint x: 307, endPoint y: 391, distance: 14.7
click at [322, 547] on div "Start YOur Journy to Better Health" at bounding box center [483, 554] width 818 height 15
click at [148, 547] on div "Start YOur Journy to Better Health" at bounding box center [483, 554] width 818 height 15
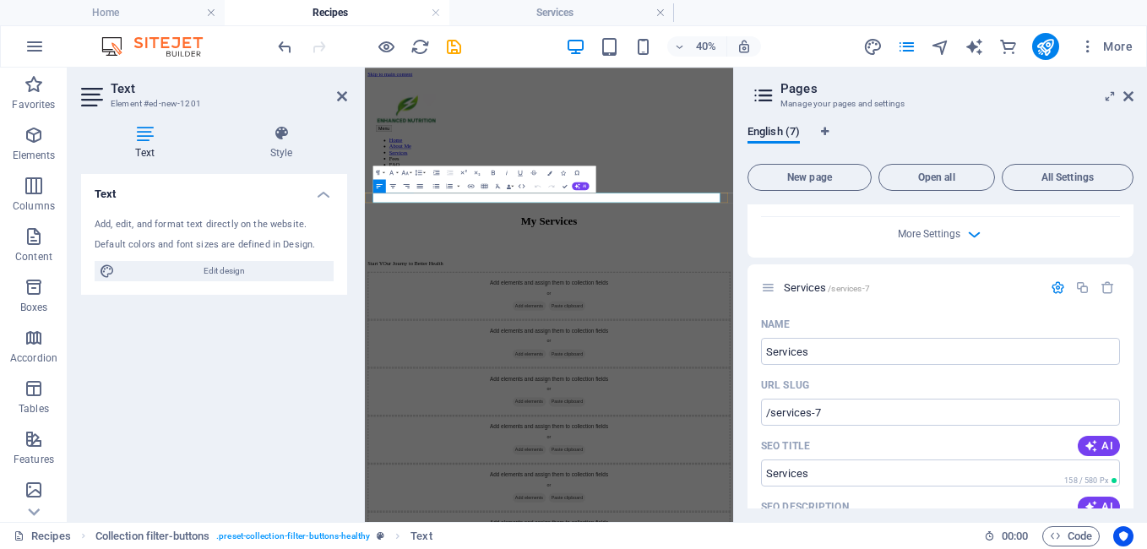
click at [561, 547] on p "Start YOur Journy to Better Health" at bounding box center [825, 554] width 907 height 15
click at [441, 547] on p "Start YOur Journy to Better Health" at bounding box center [825, 554] width 907 height 15
click at [489, 547] on p "Start Your Journy to Better Health" at bounding box center [825, 554] width 907 height 15
drag, startPoint x: 627, startPoint y: 401, endPoint x: 722, endPoint y: 265, distance: 166.1
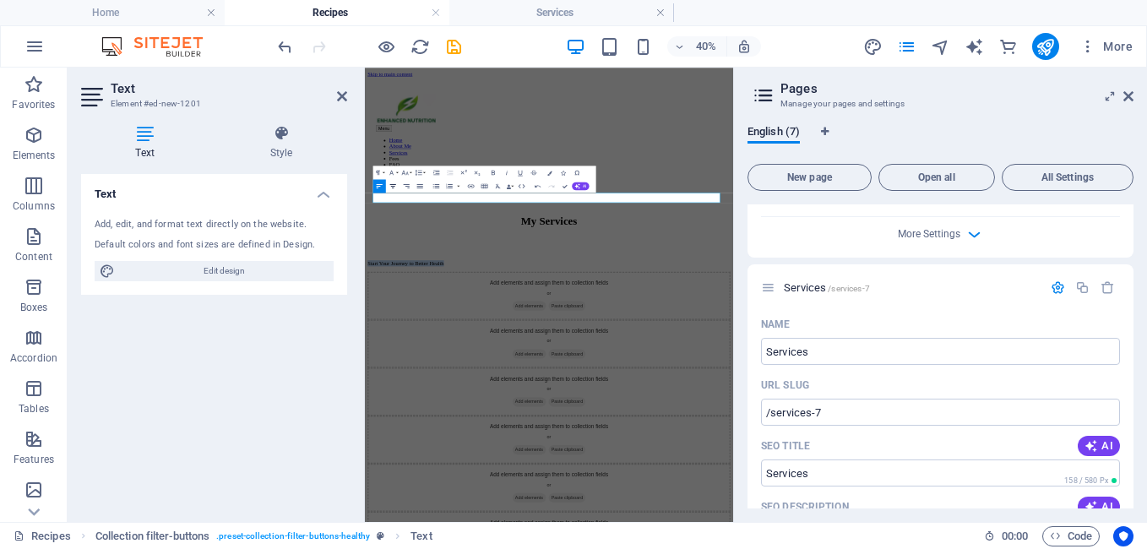
click at [391, 185] on icon "button" at bounding box center [392, 186] width 8 height 8
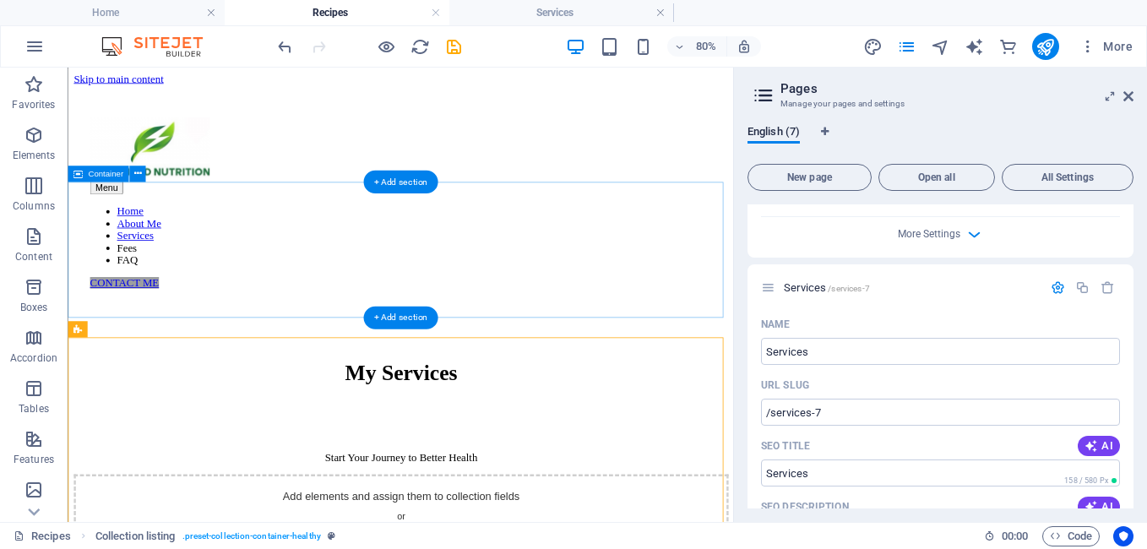
click at [651, 372] on div "My Services" at bounding box center [483, 453] width 818 height 162
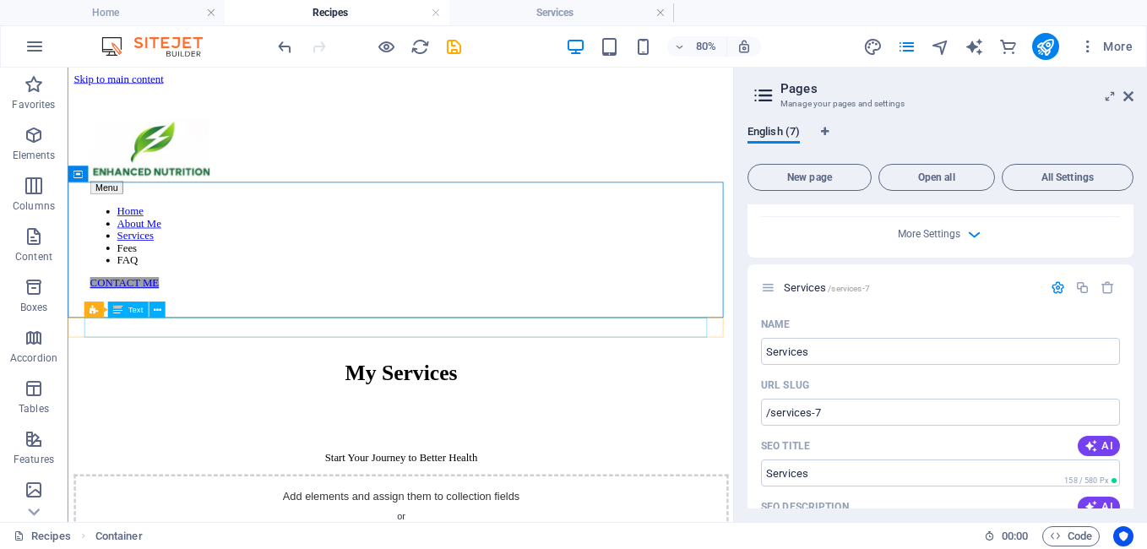
click at [617, 547] on div "Start Your Journey to Better Health" at bounding box center [483, 554] width 818 height 15
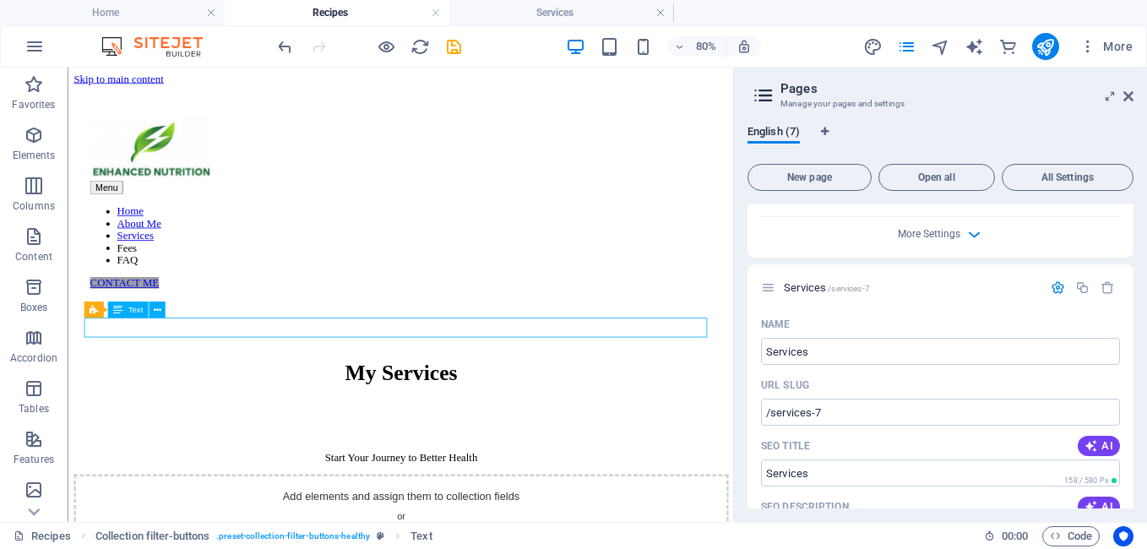
click at [617, 547] on div "Start Your Journey to Better Health" at bounding box center [483, 554] width 818 height 15
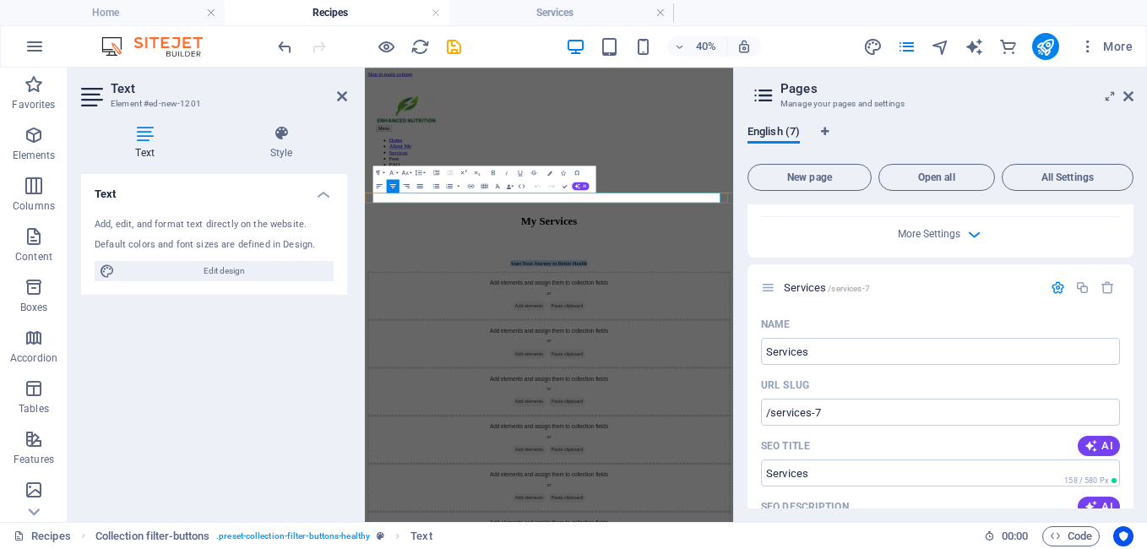
drag, startPoint x: 948, startPoint y: 388, endPoint x: 573, endPoint y: 399, distance: 374.3
click at [573, 547] on p "Start Your Journey to Better Health" at bounding box center [825, 554] width 907 height 15
click at [1133, 102] on link at bounding box center [1128, 97] width 10 height 14
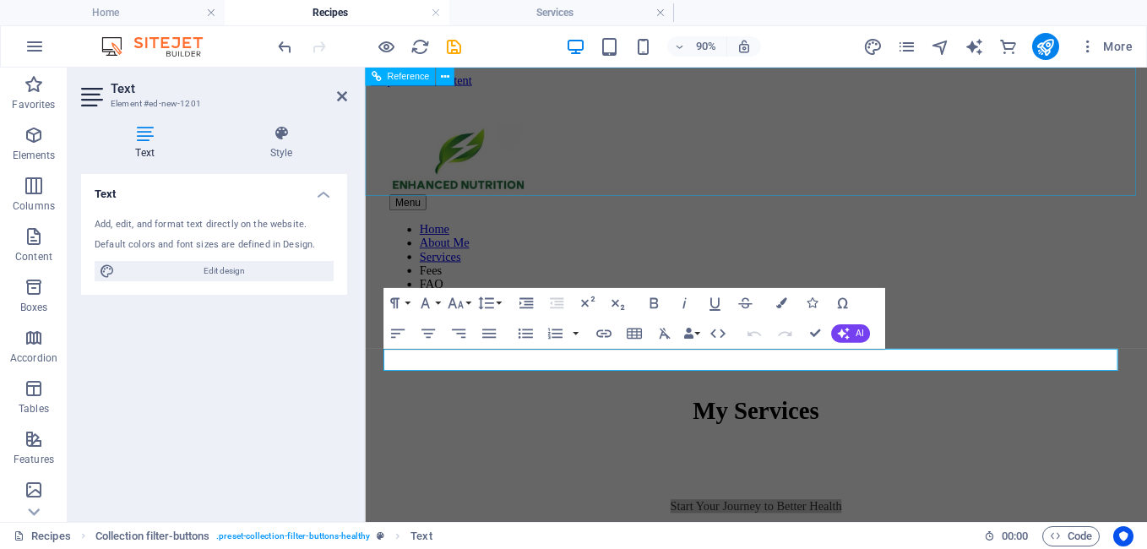
click at [1146, 103] on div "Menu Home About Me Services Fees FAQ CONTACT ME" at bounding box center [800, 231] width 856 height 282
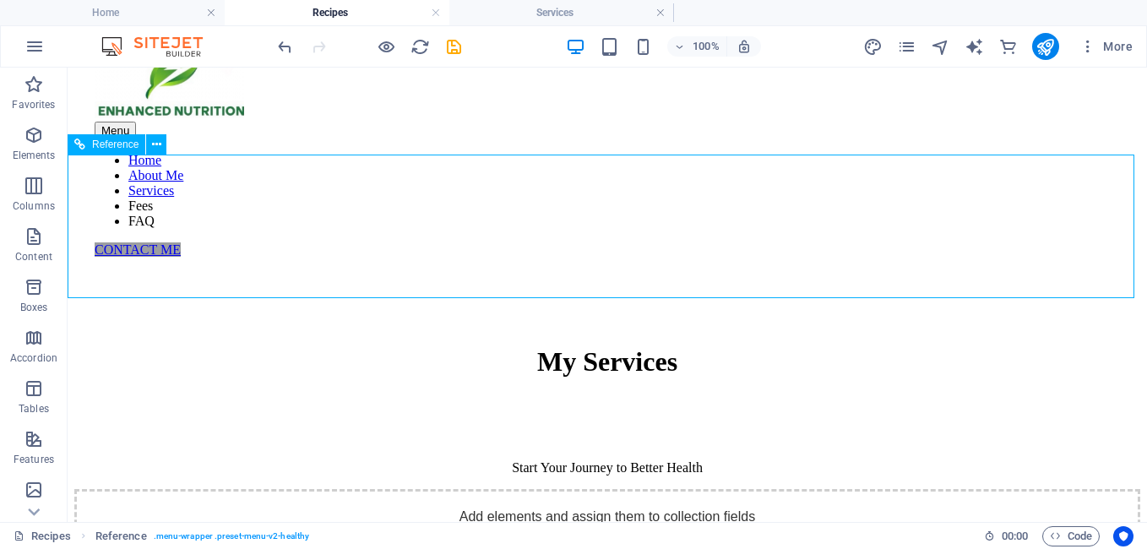
scroll to position [85, 0]
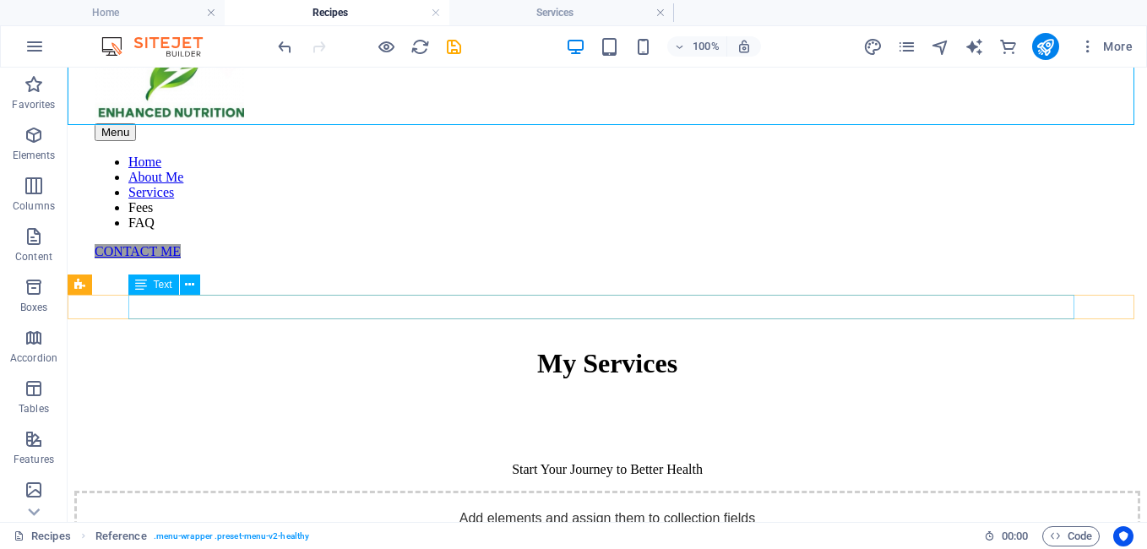
click at [511, 462] on div "Start Your Journey to Better Health" at bounding box center [607, 469] width 1066 height 15
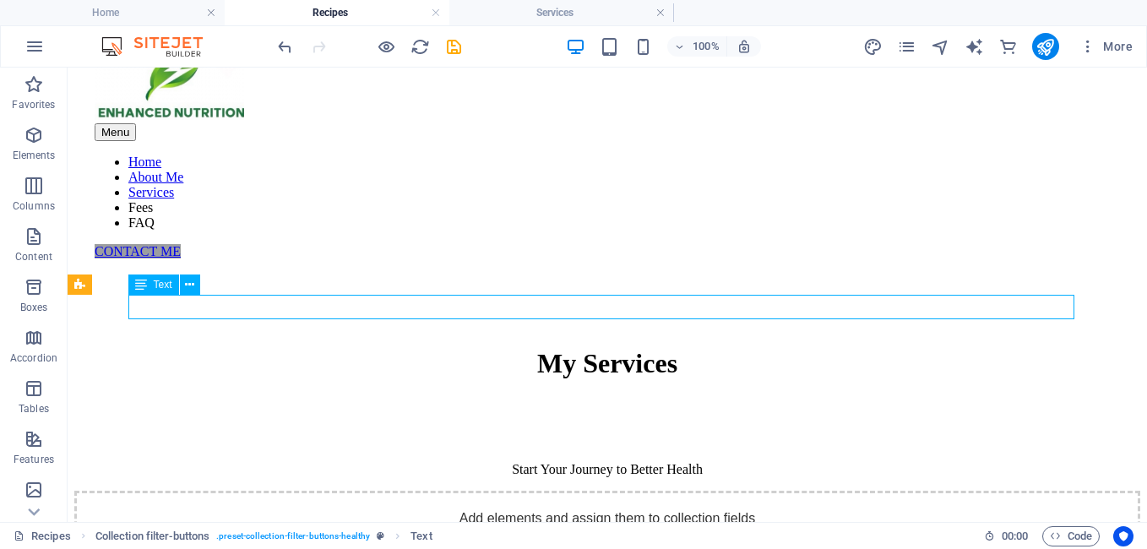
drag, startPoint x: 511, startPoint y: 310, endPoint x: 231, endPoint y: 336, distance: 281.6
click at [512, 462] on div "Start Your Journey to Better Health" at bounding box center [607, 469] width 1066 height 15
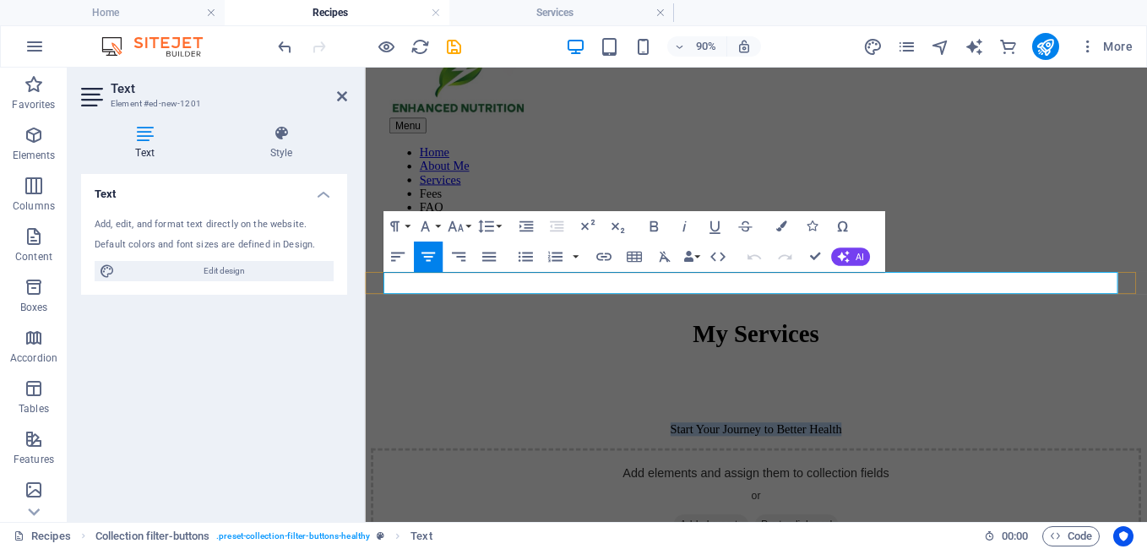
drag, startPoint x: 868, startPoint y: 307, endPoint x: 965, endPoint y: 299, distance: 97.5
click at [976, 462] on p "Start Your Journey to Better Health" at bounding box center [800, 469] width 856 height 15
click at [464, 228] on icon "button" at bounding box center [455, 227] width 19 height 19
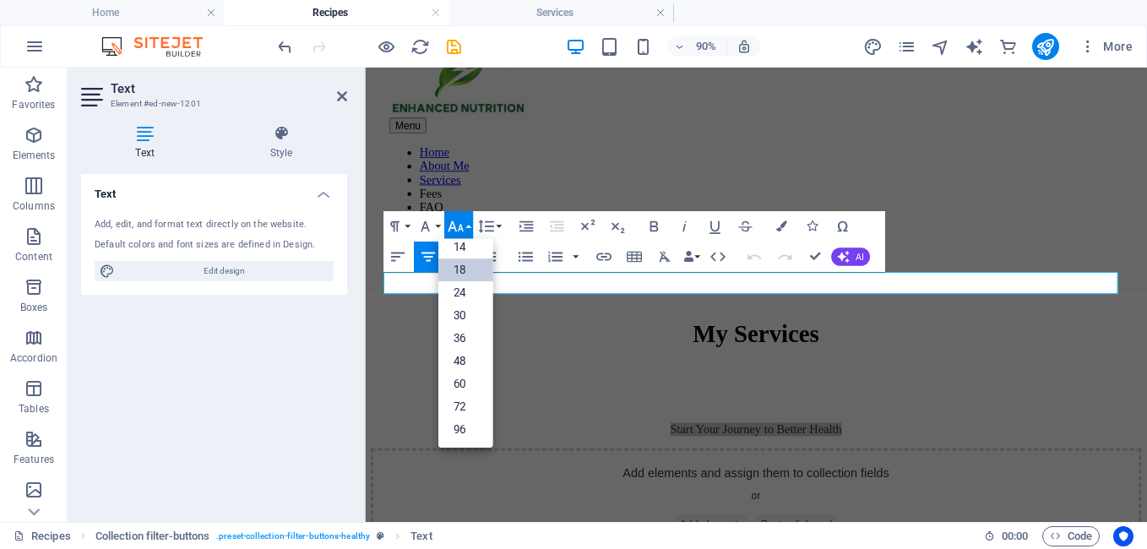
scroll to position [136, 0]
click at [458, 331] on link "36" at bounding box center [464, 339] width 55 height 23
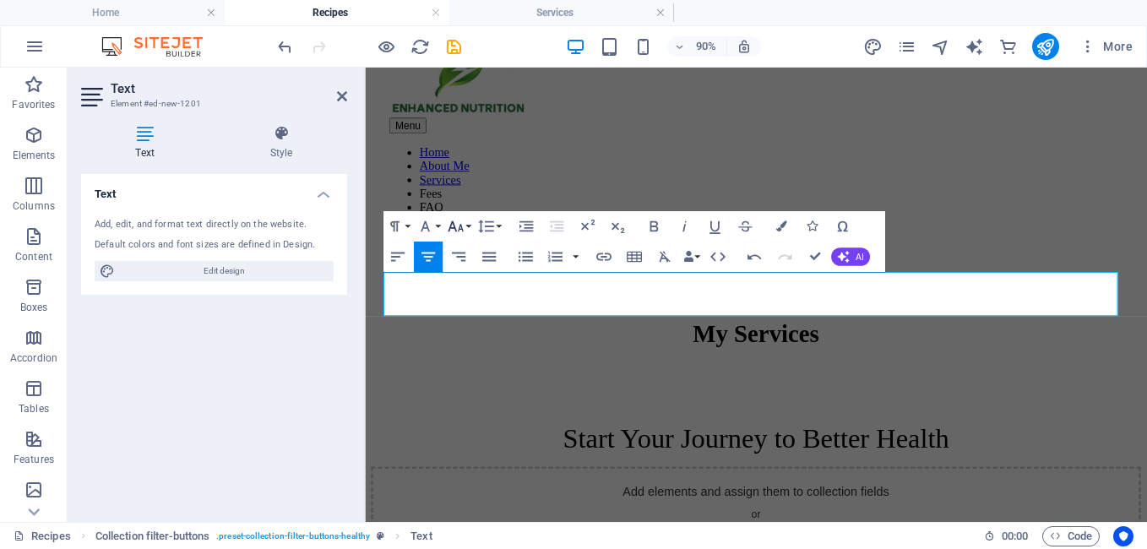
click at [460, 224] on icon "button" at bounding box center [455, 227] width 19 height 19
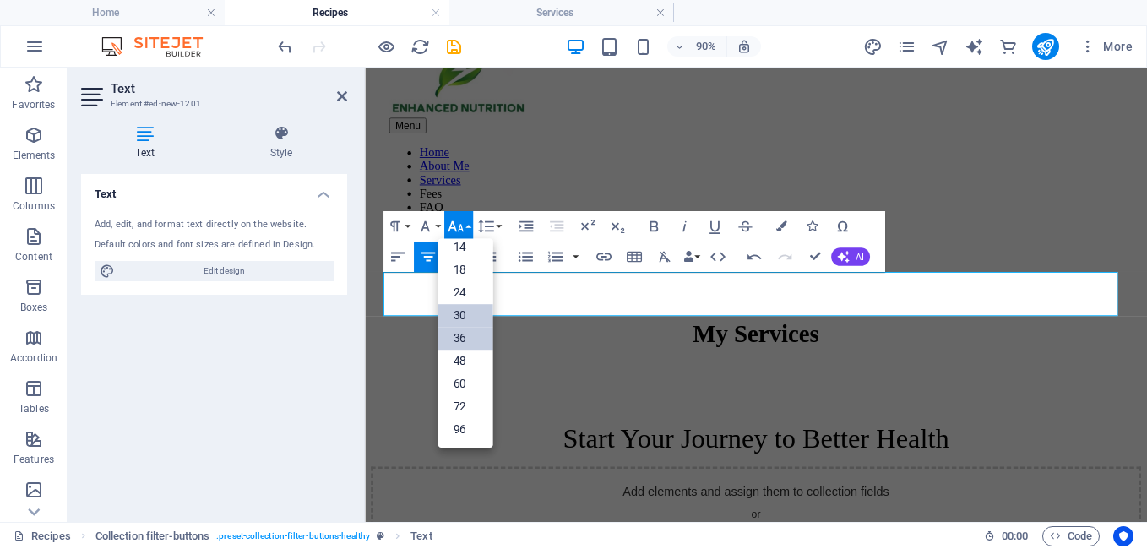
click at [470, 312] on link "30" at bounding box center [464, 316] width 55 height 23
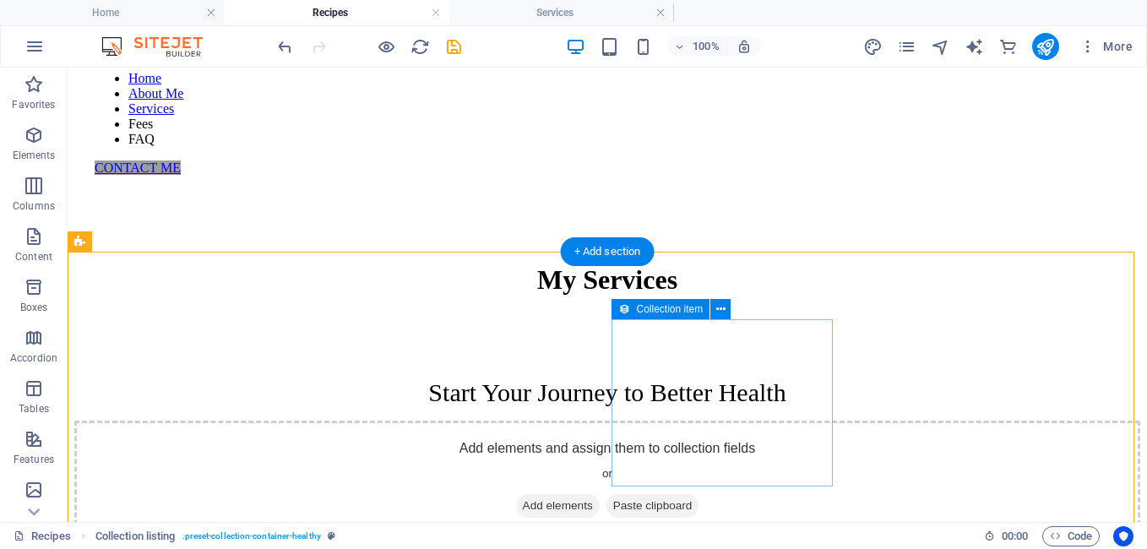
scroll to position [170, 0]
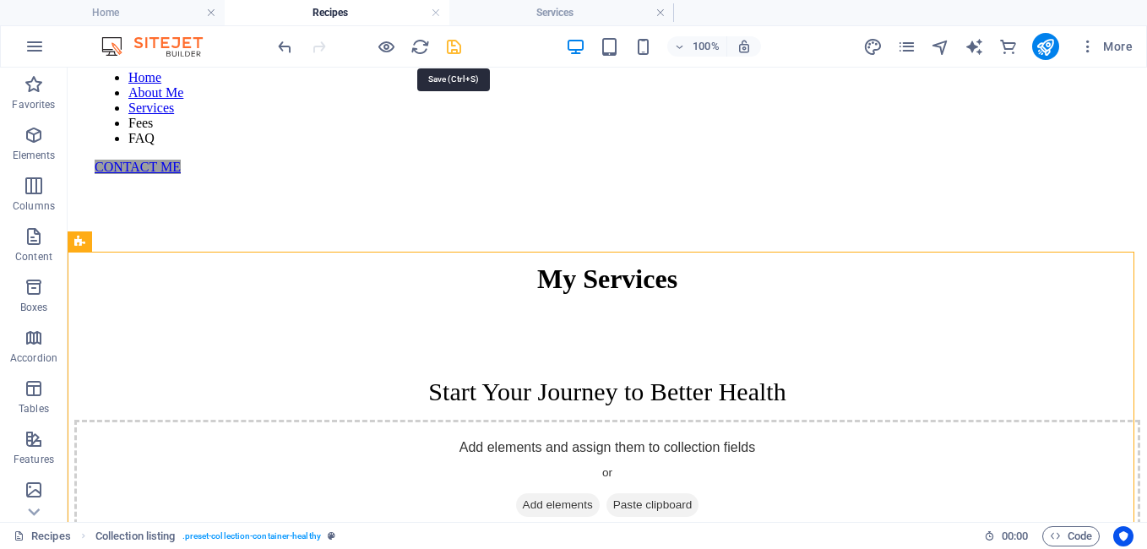
click at [447, 45] on icon "save" at bounding box center [453, 46] width 19 height 19
